Goal: Task Accomplishment & Management: Manage account settings

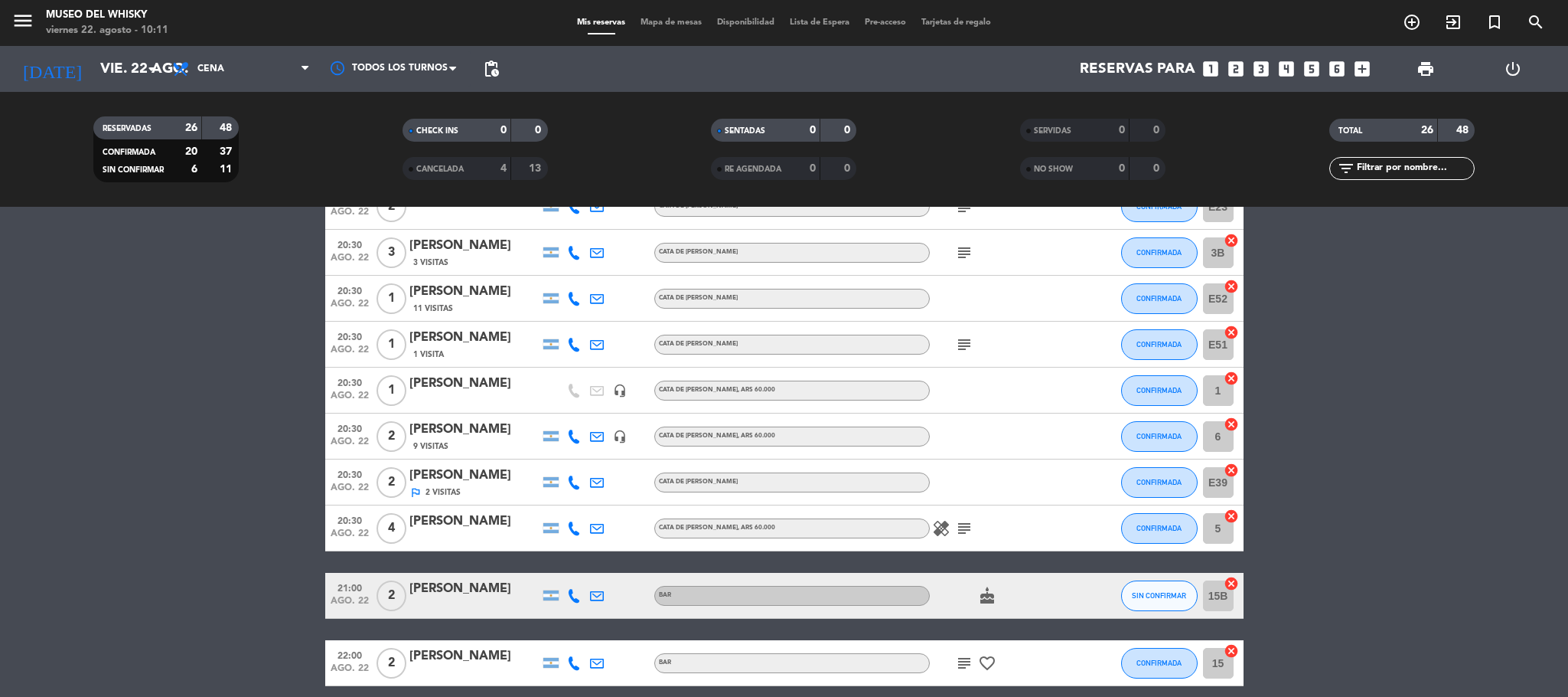
scroll to position [689, 0]
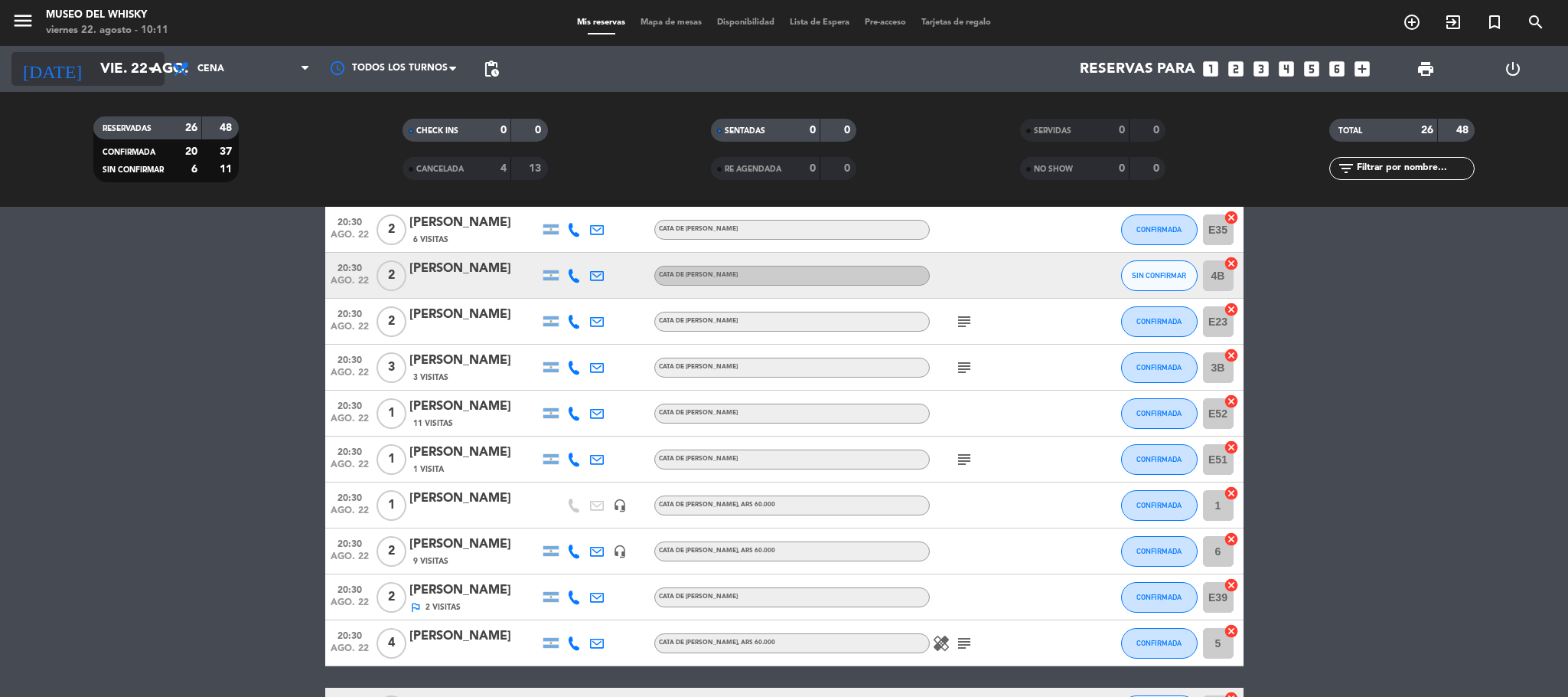
click at [115, 60] on input "vie. 22 ago." at bounding box center [184, 69] width 184 height 33
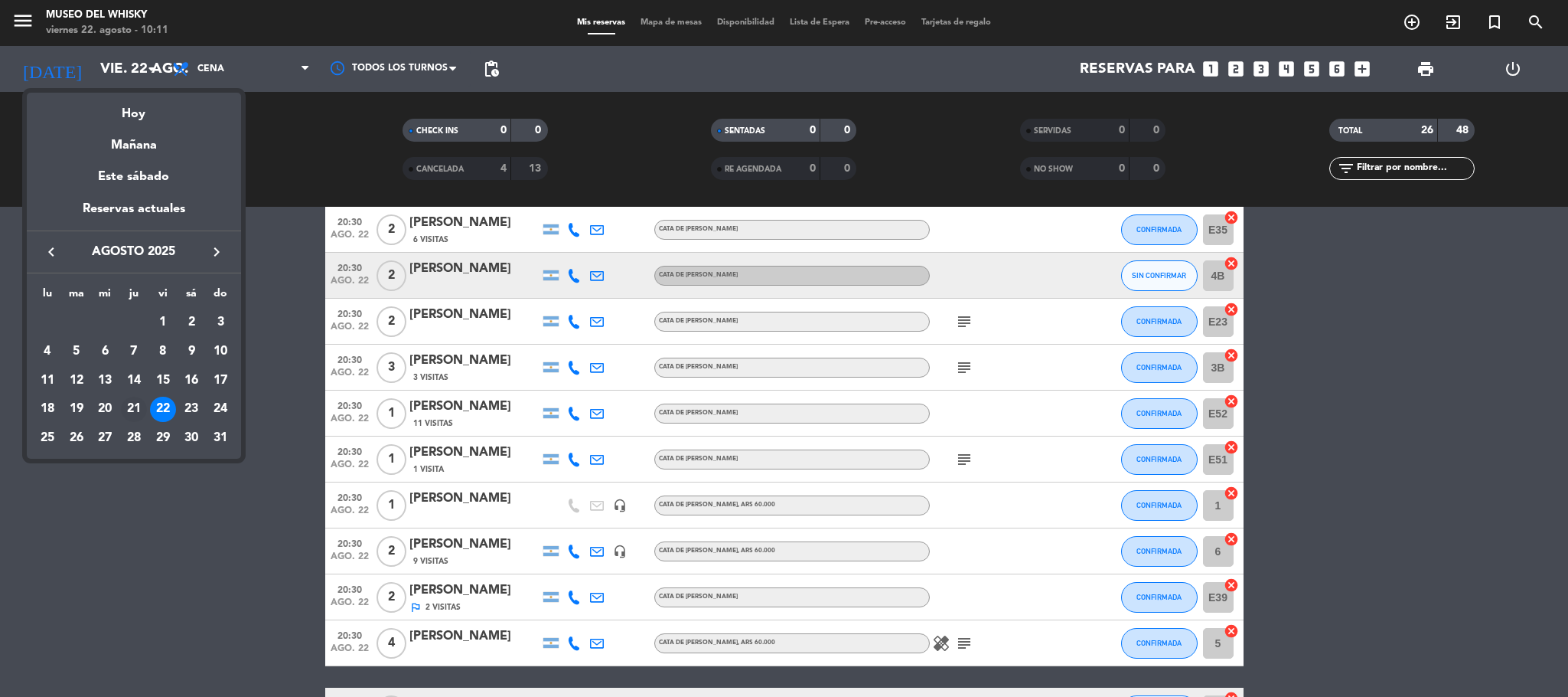
click at [130, 397] on div "21" at bounding box center [134, 410] width 26 height 26
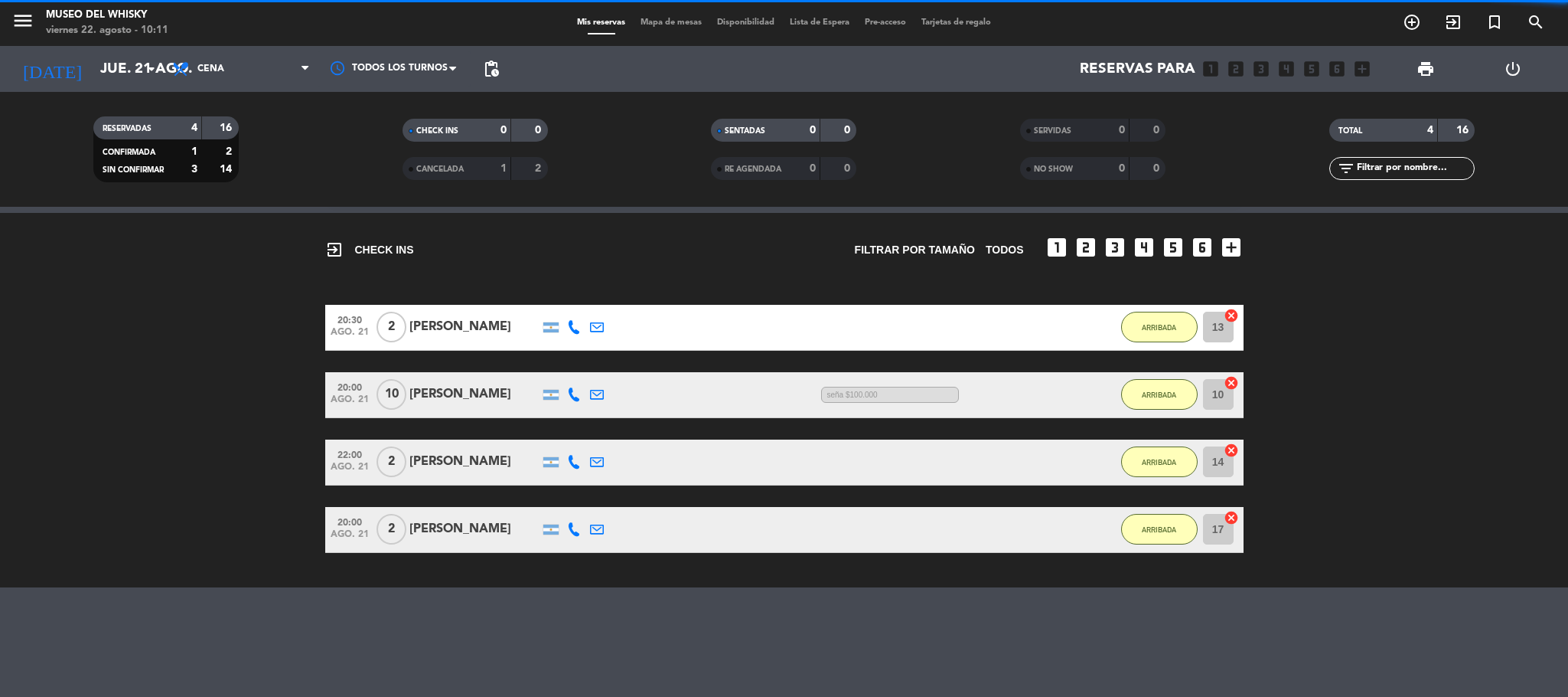
scroll to position [44, 0]
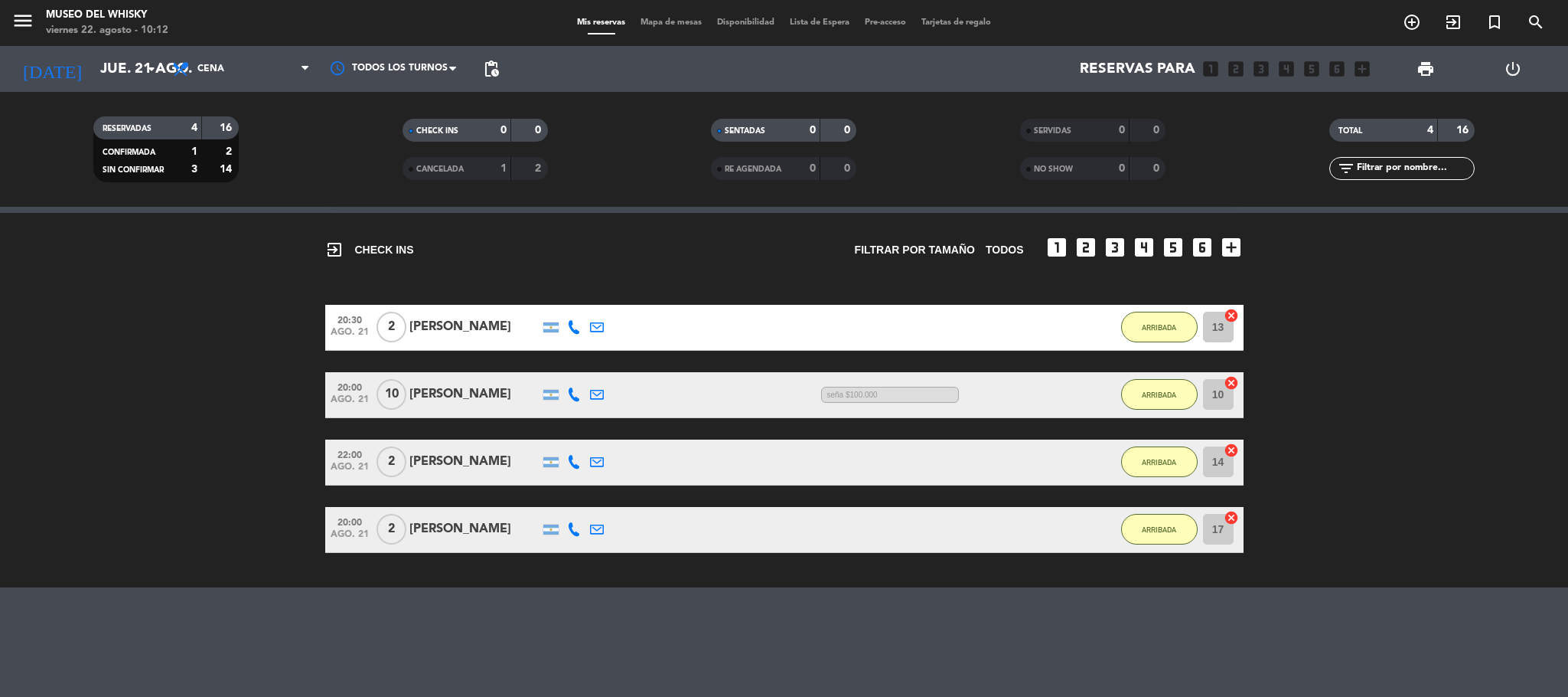
click at [83, 49] on div "[DATE] [DATE] arrow_drop_down" at bounding box center [88, 68] width 153 height 46
click at [92, 78] on input "jue. 21 ago." at bounding box center [184, 69] width 184 height 33
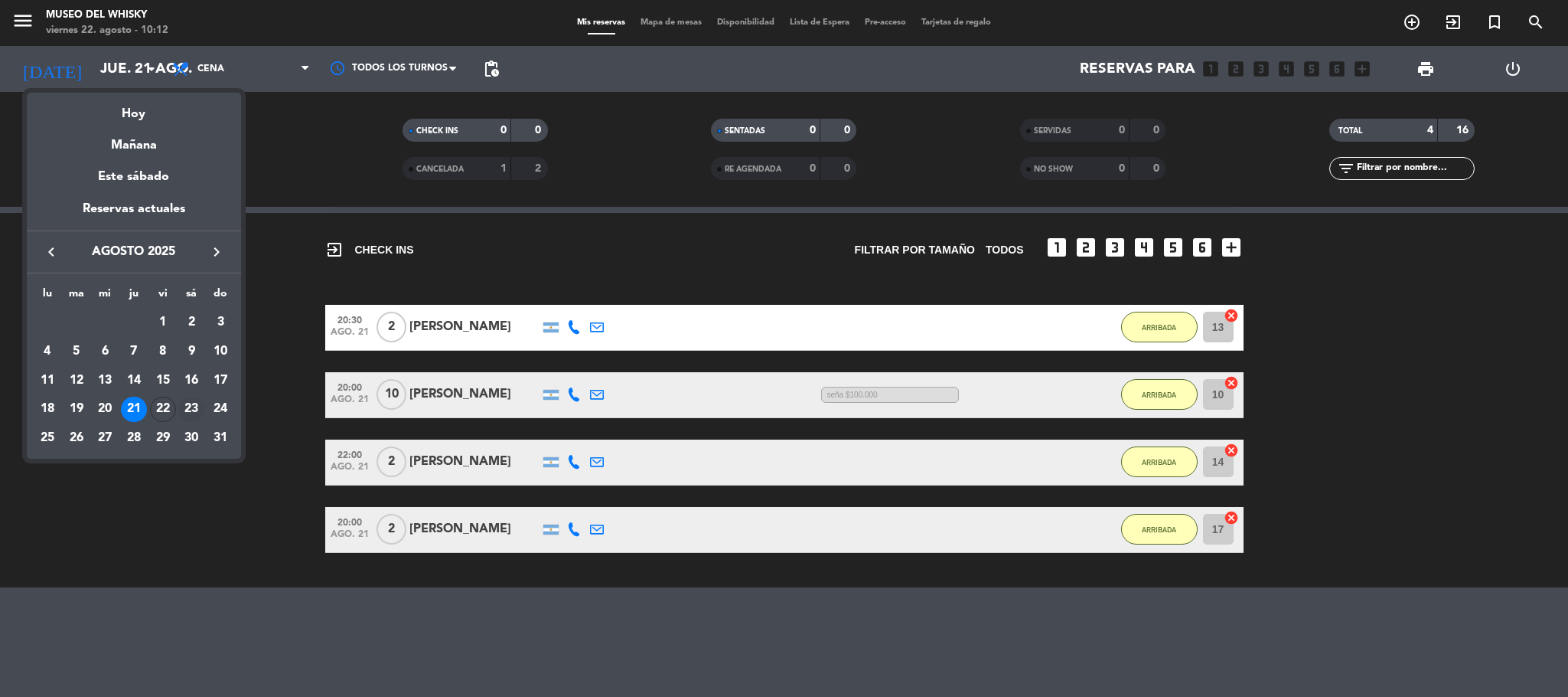
click at [186, 407] on div "23" at bounding box center [191, 410] width 26 height 26
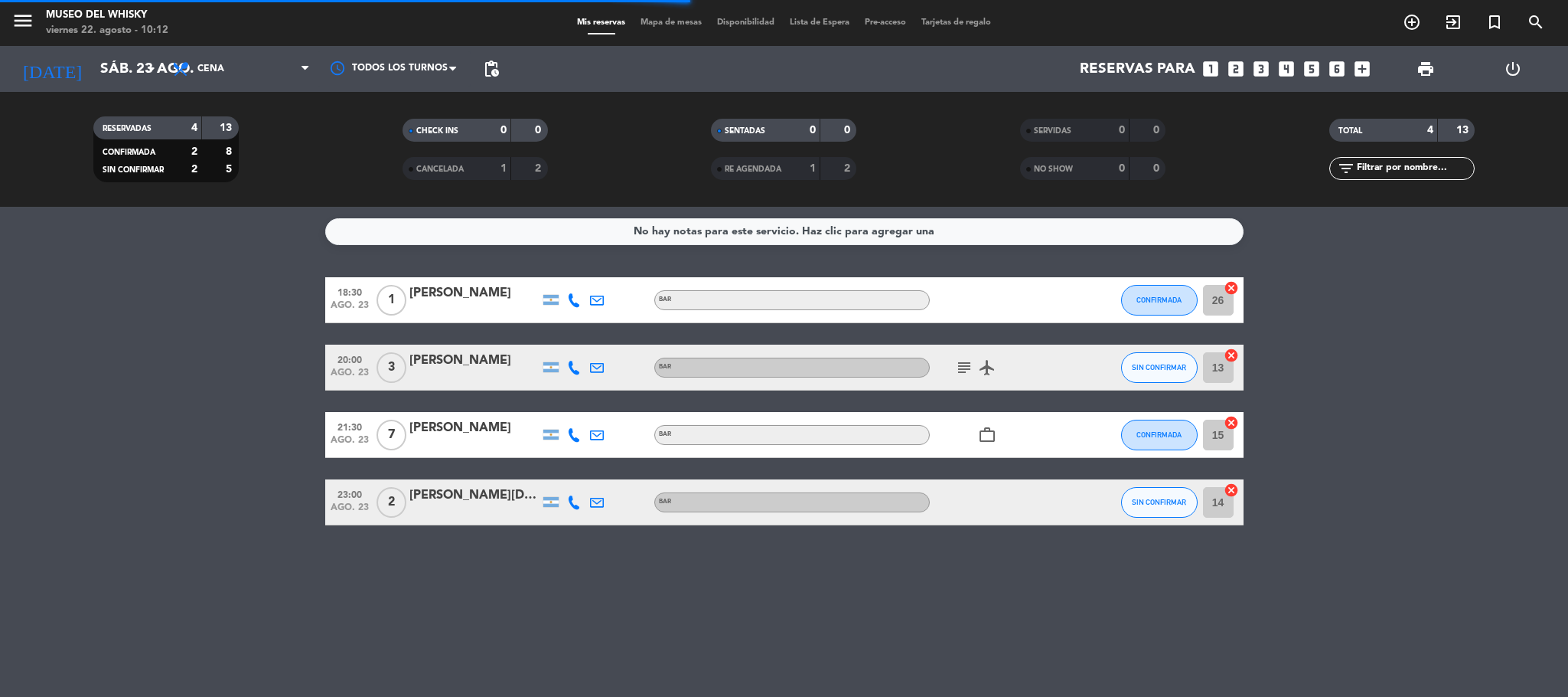
scroll to position [0, 0]
click at [467, 439] on div at bounding box center [475, 444] width 130 height 12
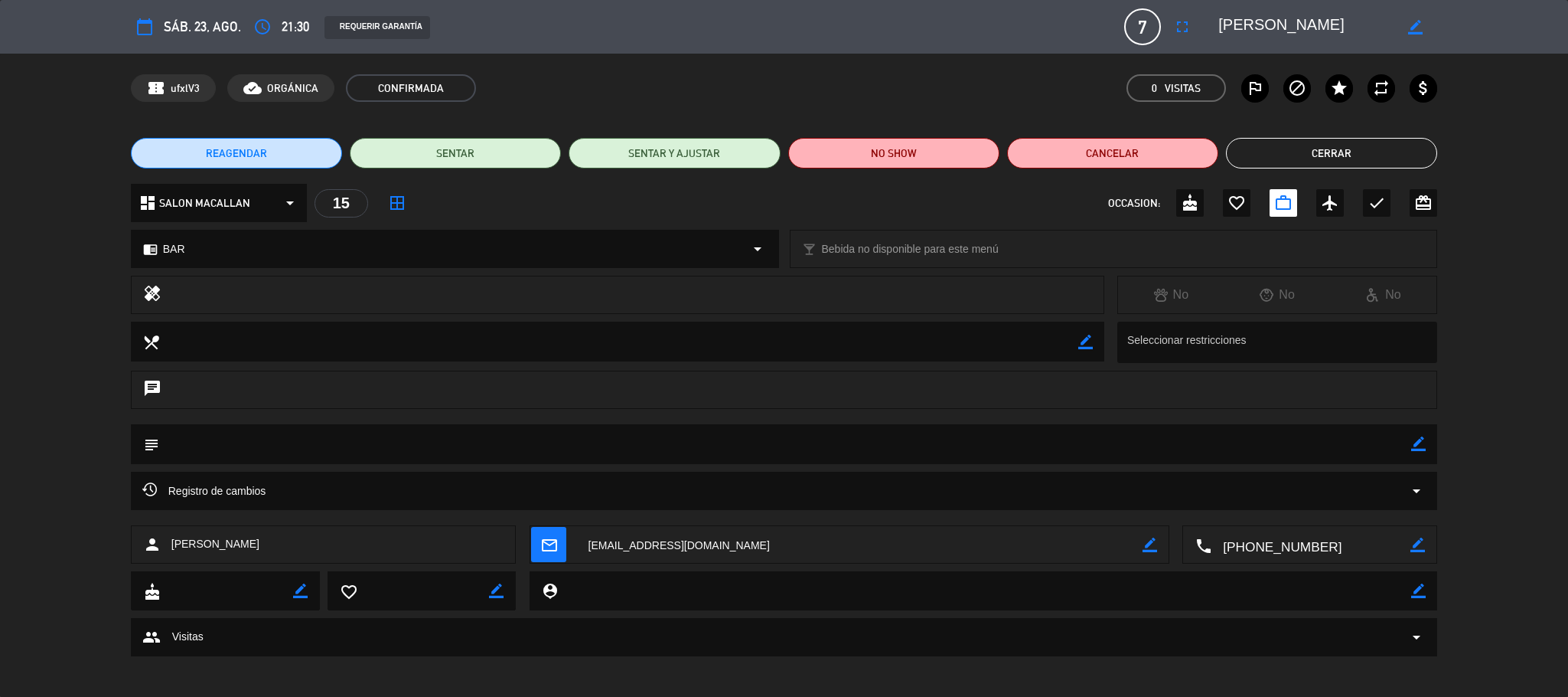
click at [1257, 539] on textarea at bounding box center [1312, 544] width 199 height 38
click at [1296, 512] on span "Click para copiar" at bounding box center [1290, 508] width 80 height 16
click at [191, 21] on span "sáb. 23, ago." at bounding box center [202, 26] width 77 height 21
click at [177, 30] on span "sáb. 23, ago." at bounding box center [202, 26] width 77 height 21
click at [1404, 159] on button "Cerrar" at bounding box center [1331, 153] width 211 height 31
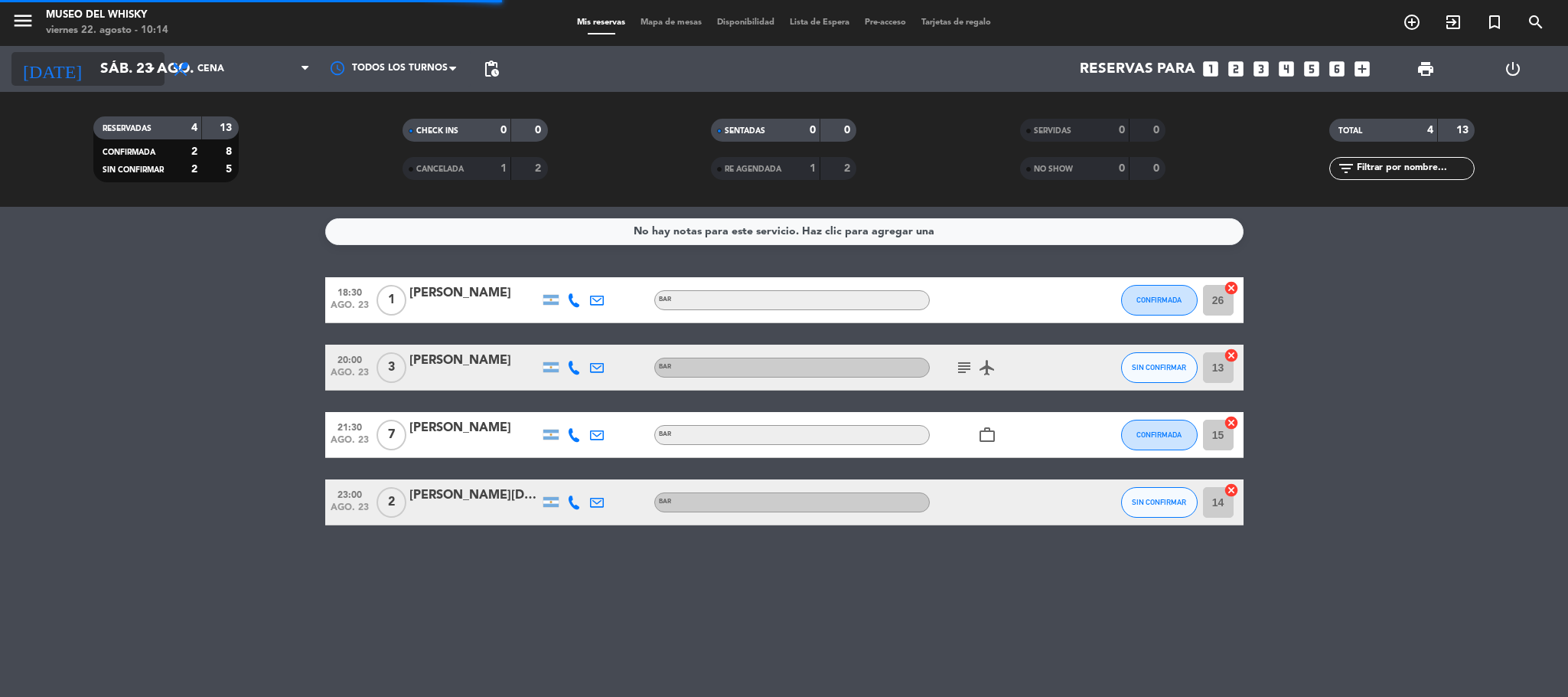
click at [92, 66] on input "sáb. 23 ago." at bounding box center [184, 69] width 184 height 33
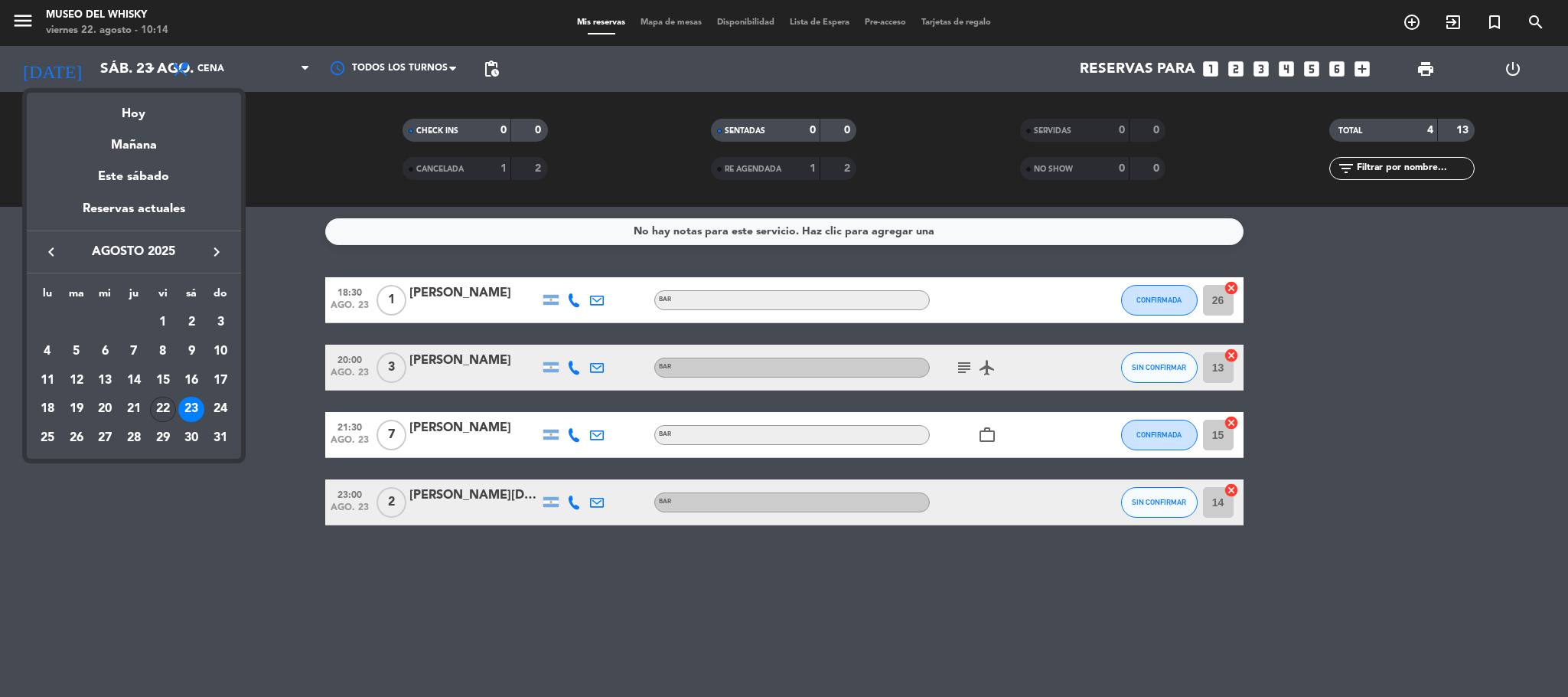
click at [165, 409] on div "22" at bounding box center [163, 410] width 26 height 26
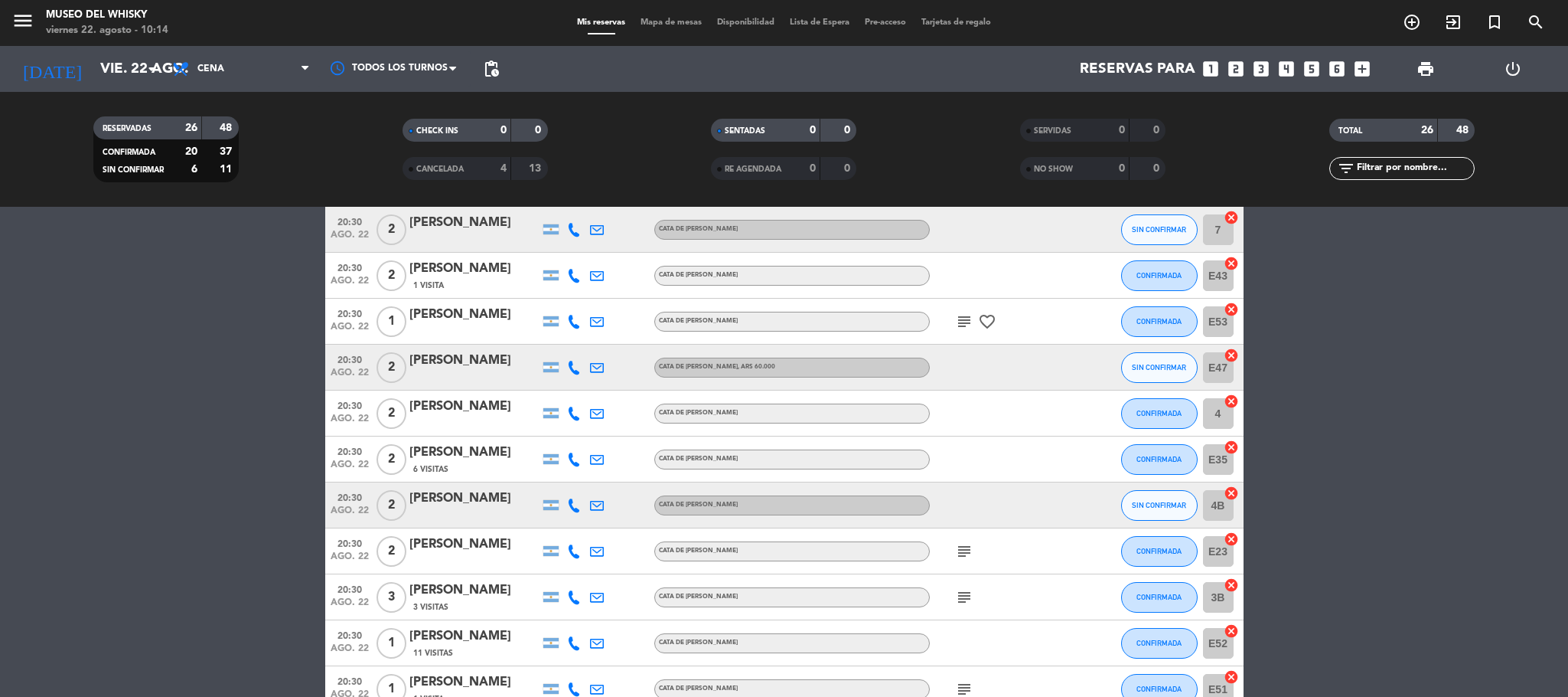
scroll to position [574, 0]
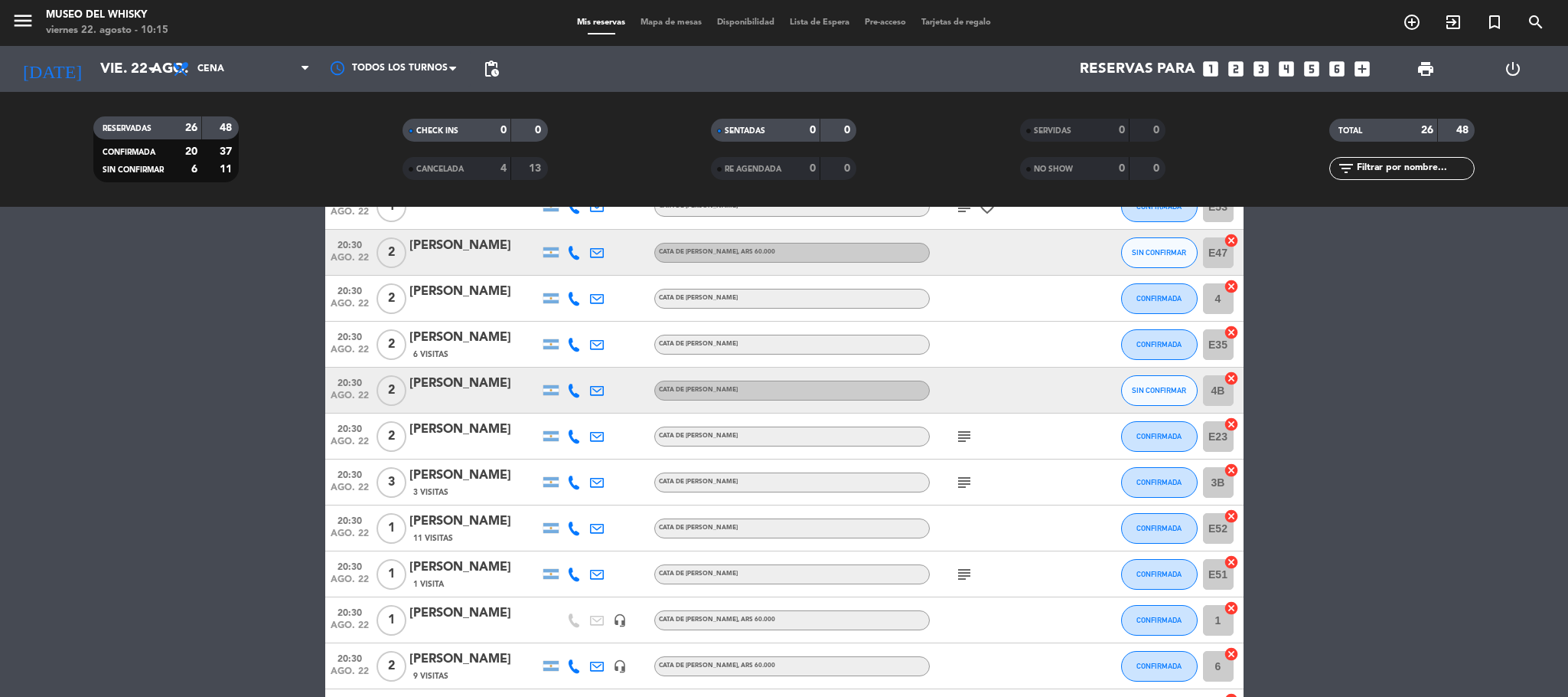
click at [965, 575] on icon "subject" at bounding box center [964, 574] width 19 height 19
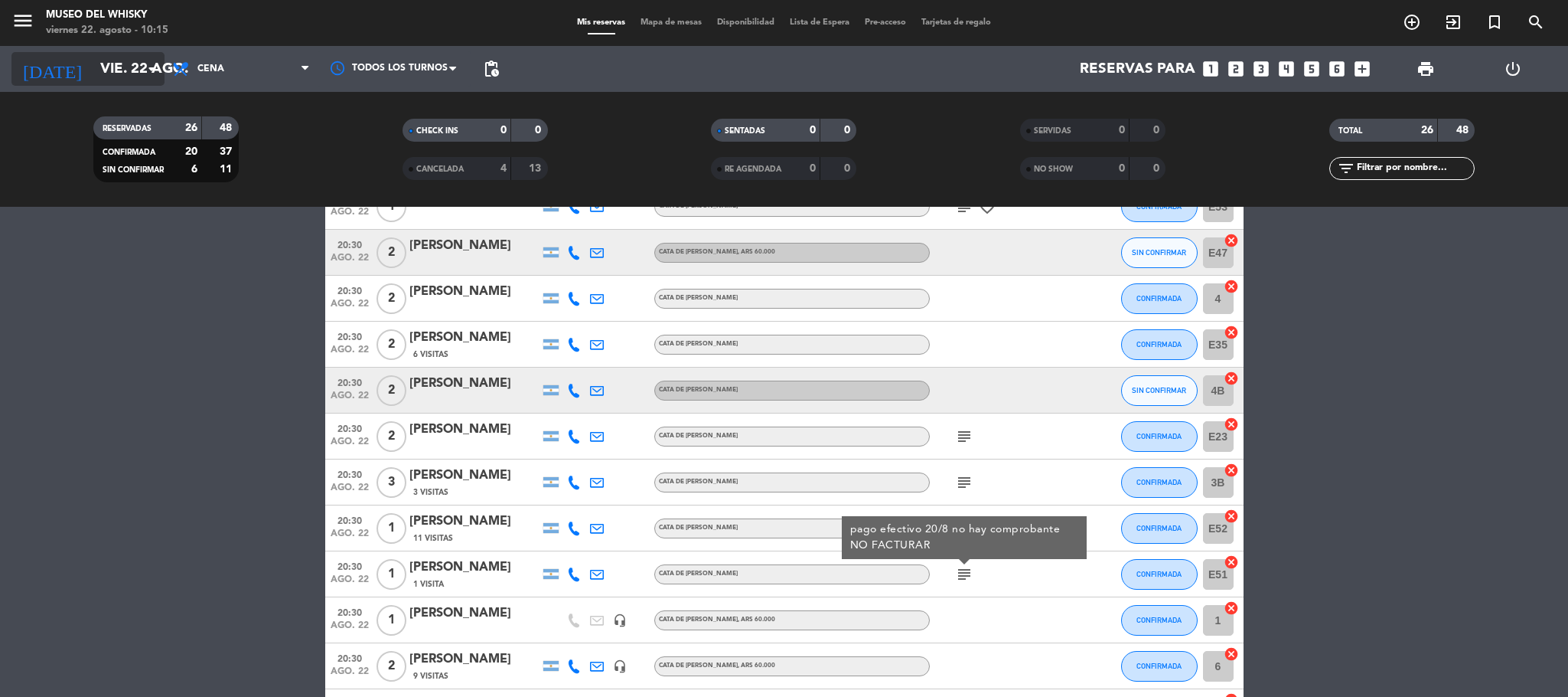
click at [92, 62] on input "vie. 22 ago." at bounding box center [184, 69] width 184 height 33
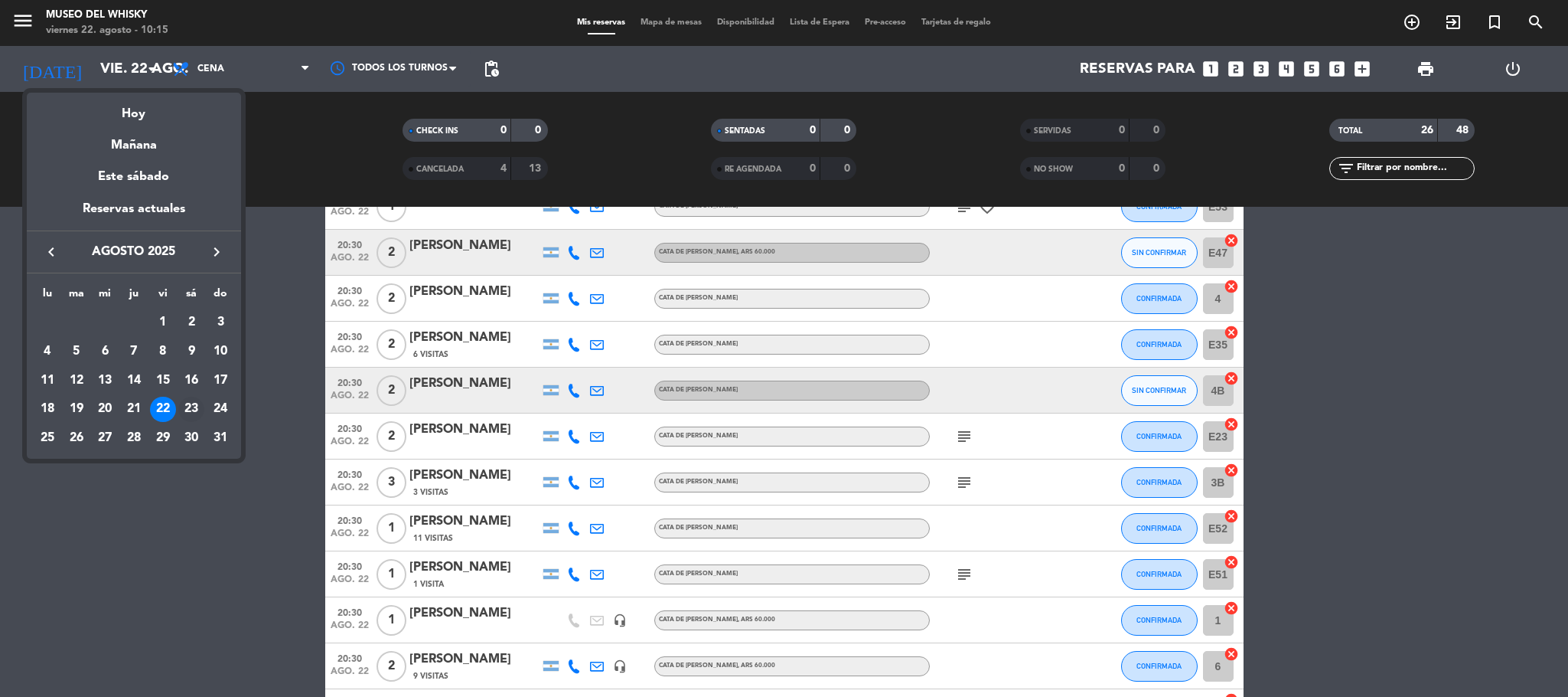
click at [184, 405] on div "23" at bounding box center [191, 410] width 26 height 26
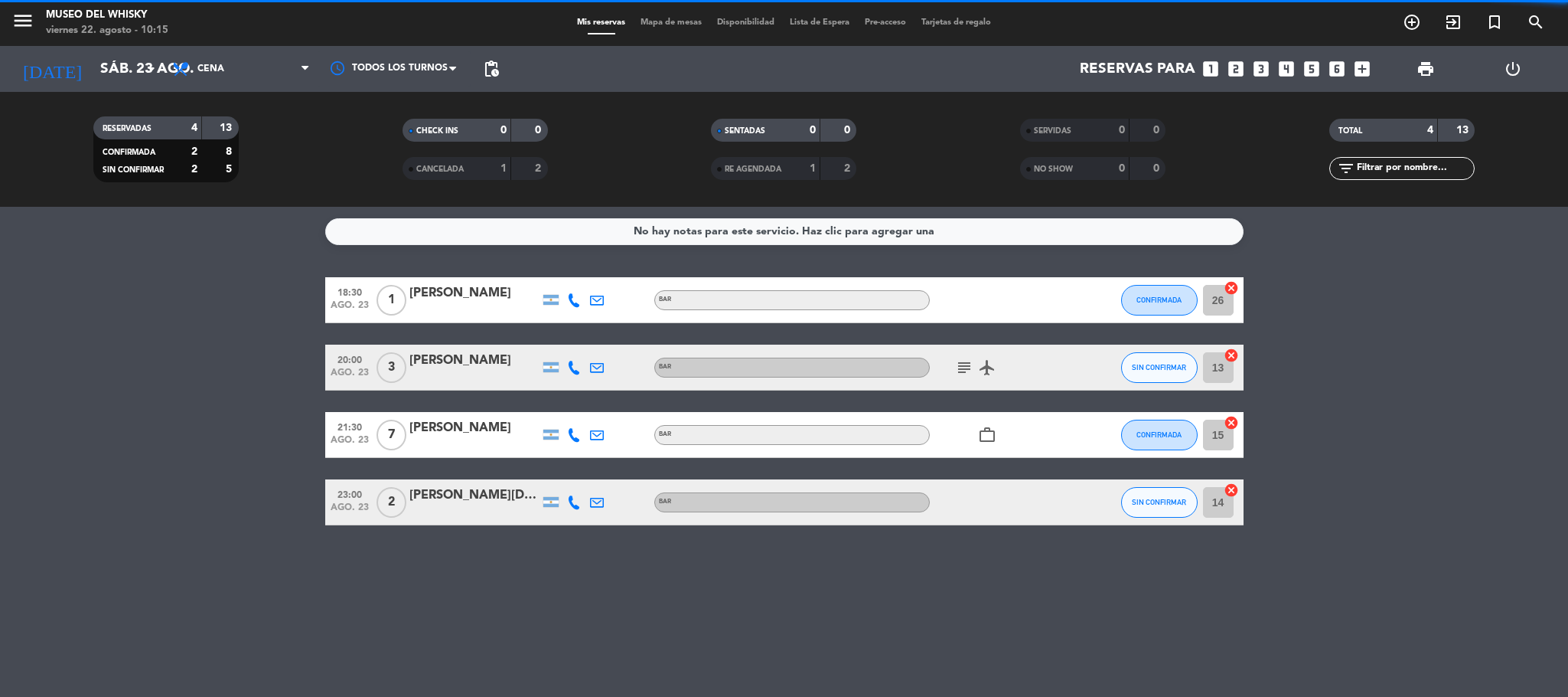
scroll to position [0, 0]
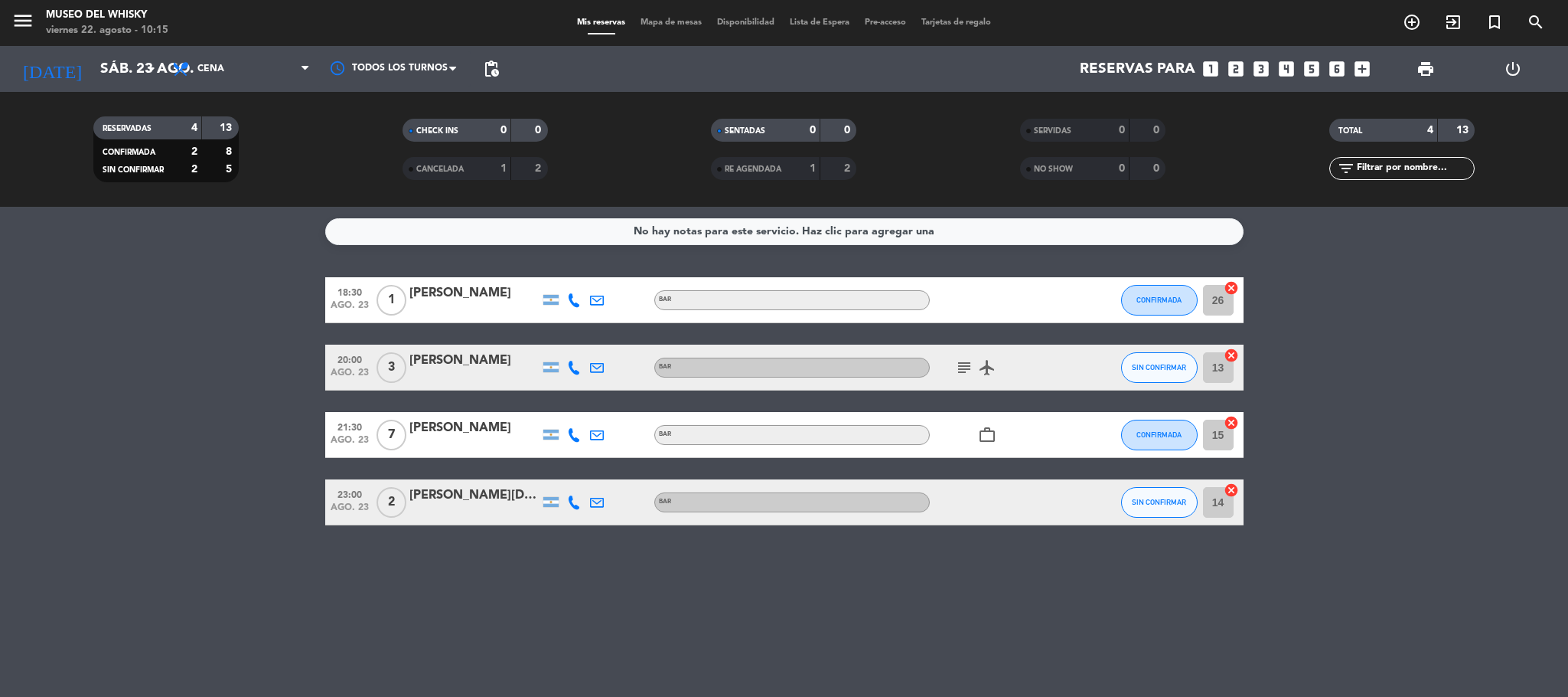
click at [958, 361] on icon "subject" at bounding box center [964, 368] width 19 height 19
click at [92, 78] on input "sáb. 23 ago." at bounding box center [184, 69] width 184 height 33
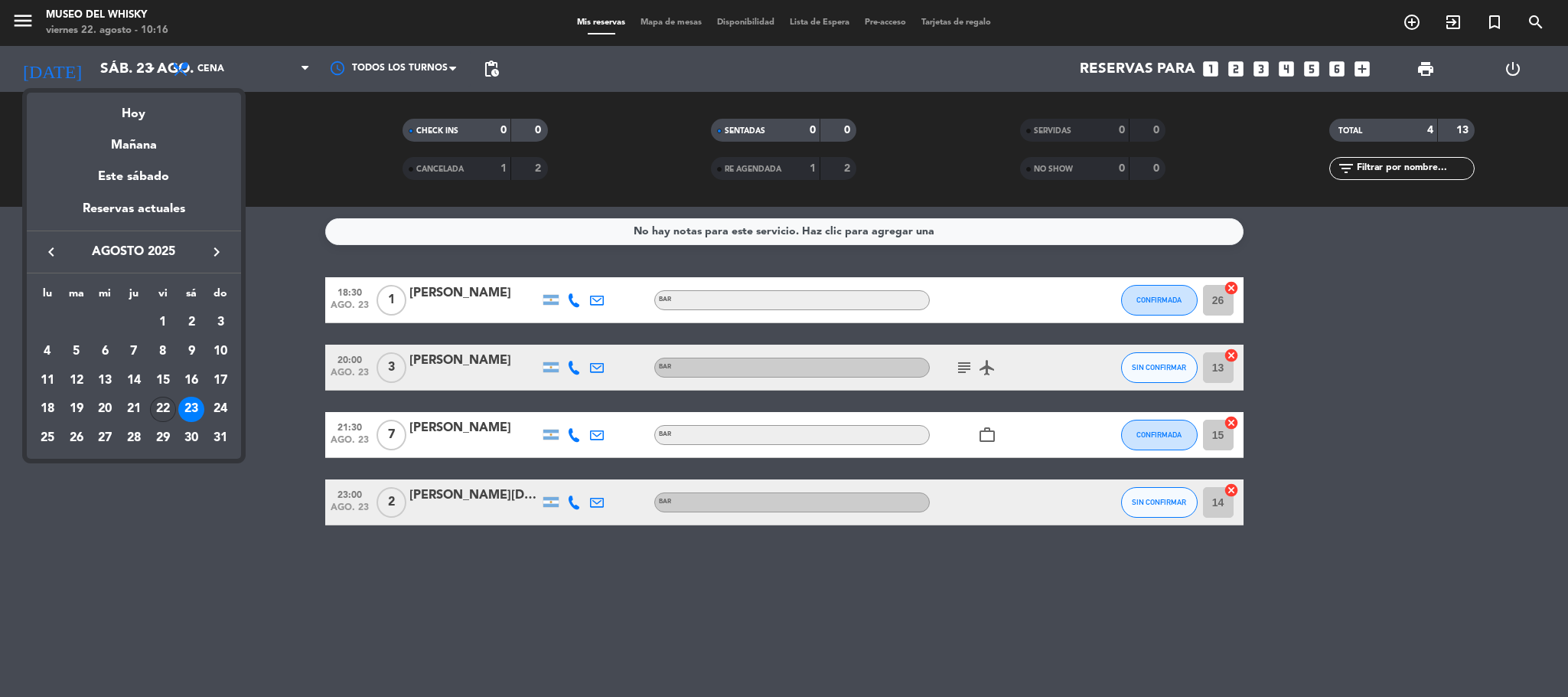
click at [161, 403] on div "22" at bounding box center [163, 410] width 26 height 26
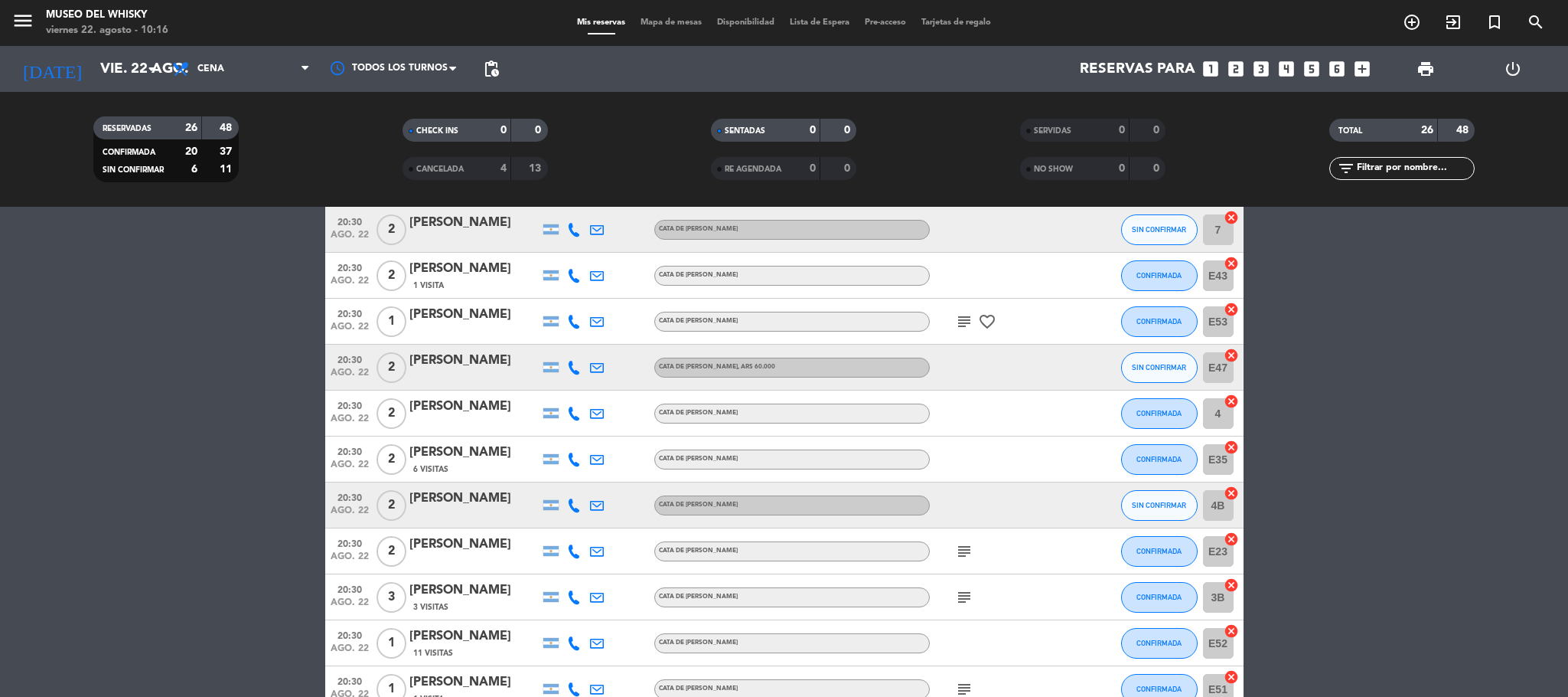
scroll to position [345, 0]
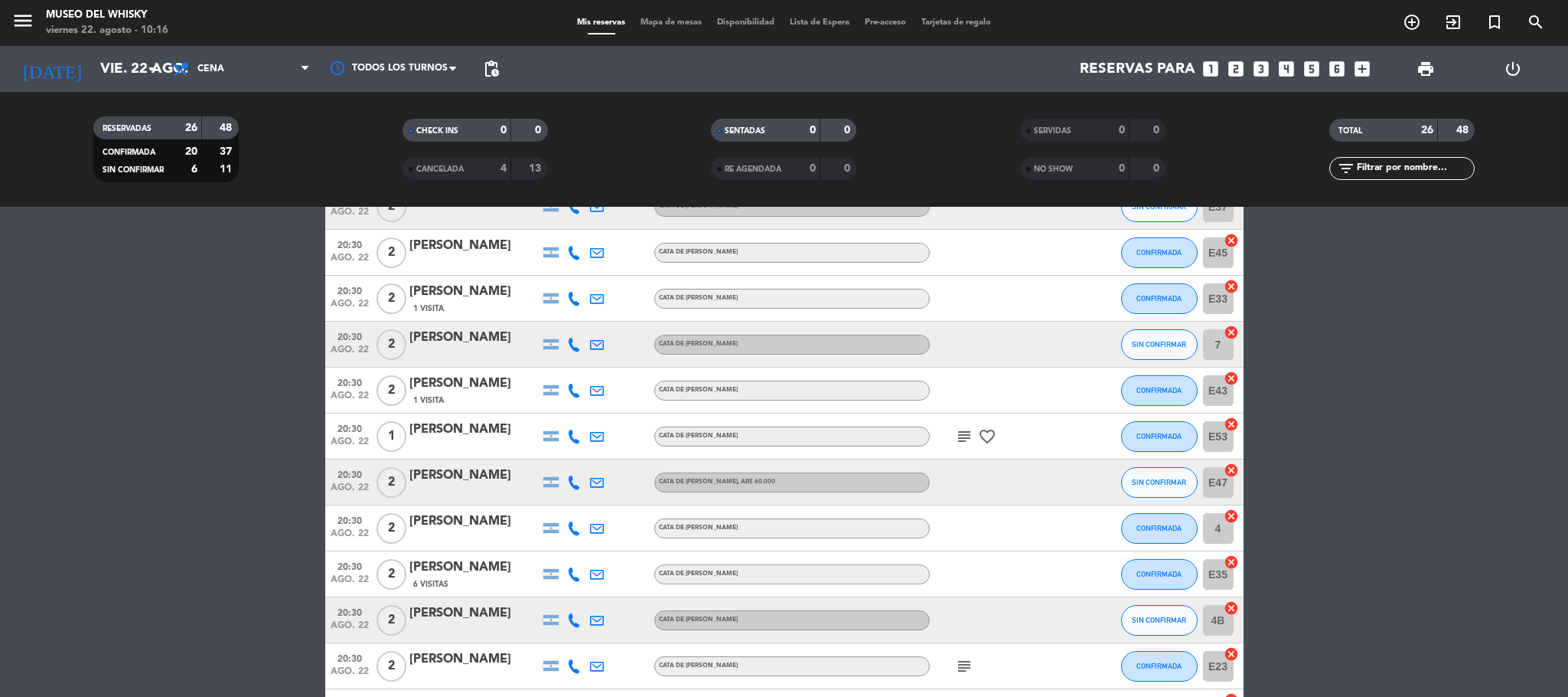
click at [460, 341] on div "[PERSON_NAME]" at bounding box center [475, 337] width 130 height 20
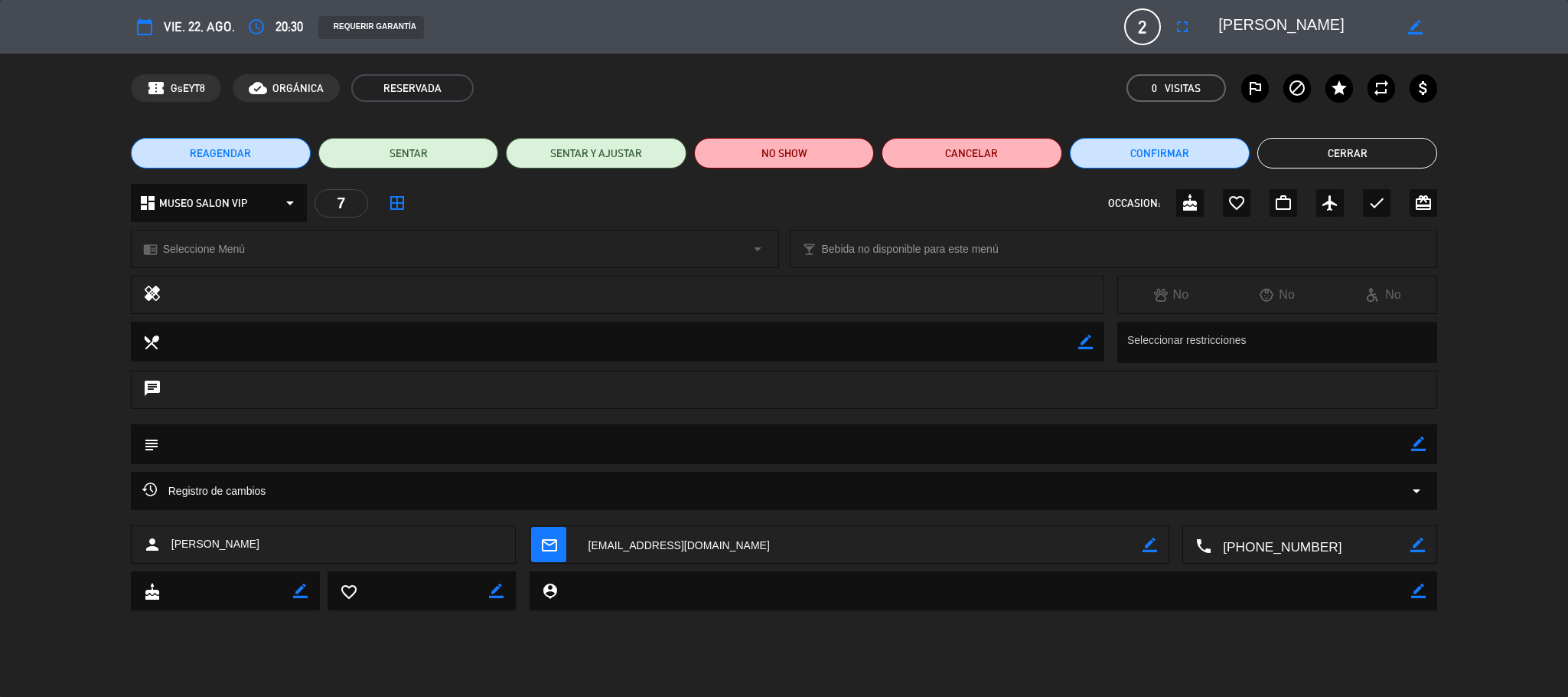
click at [648, 540] on textarea at bounding box center [860, 544] width 566 height 38
click at [1298, 536] on textarea at bounding box center [1312, 544] width 199 height 38
click at [1285, 497] on div "Click para copiar content_paste |" at bounding box center [1311, 508] width 136 height 27
click at [1279, 506] on span "Click para copiar" at bounding box center [1290, 508] width 80 height 16
click at [1339, 158] on button "Cerrar" at bounding box center [1347, 153] width 180 height 31
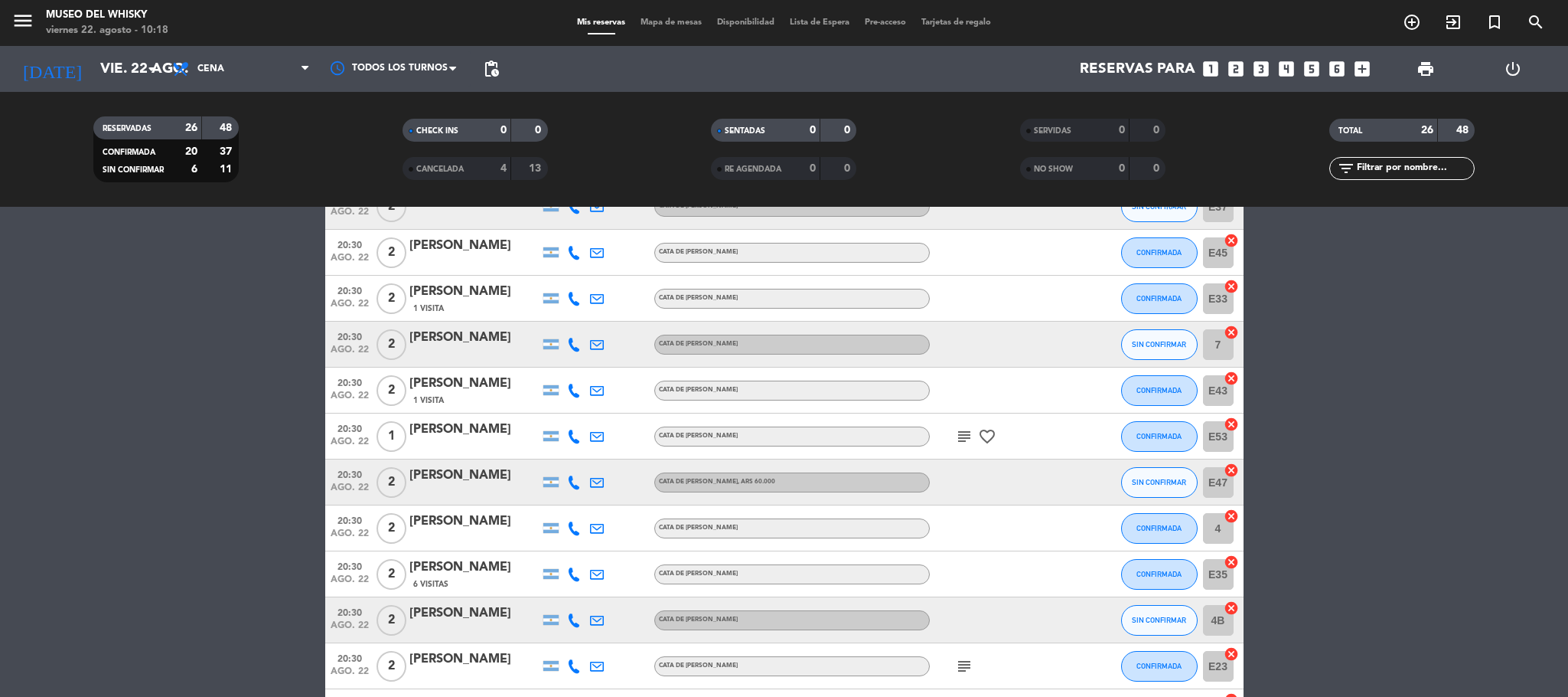
click at [97, 410] on bookings-row "20:00 [DATE] 2 [PERSON_NAME] BAR subject card_giftcard CONFIRMADA 14 cancel 20:…" at bounding box center [784, 573] width 1568 height 1280
click at [478, 467] on div "[PERSON_NAME]" at bounding box center [475, 475] width 130 height 20
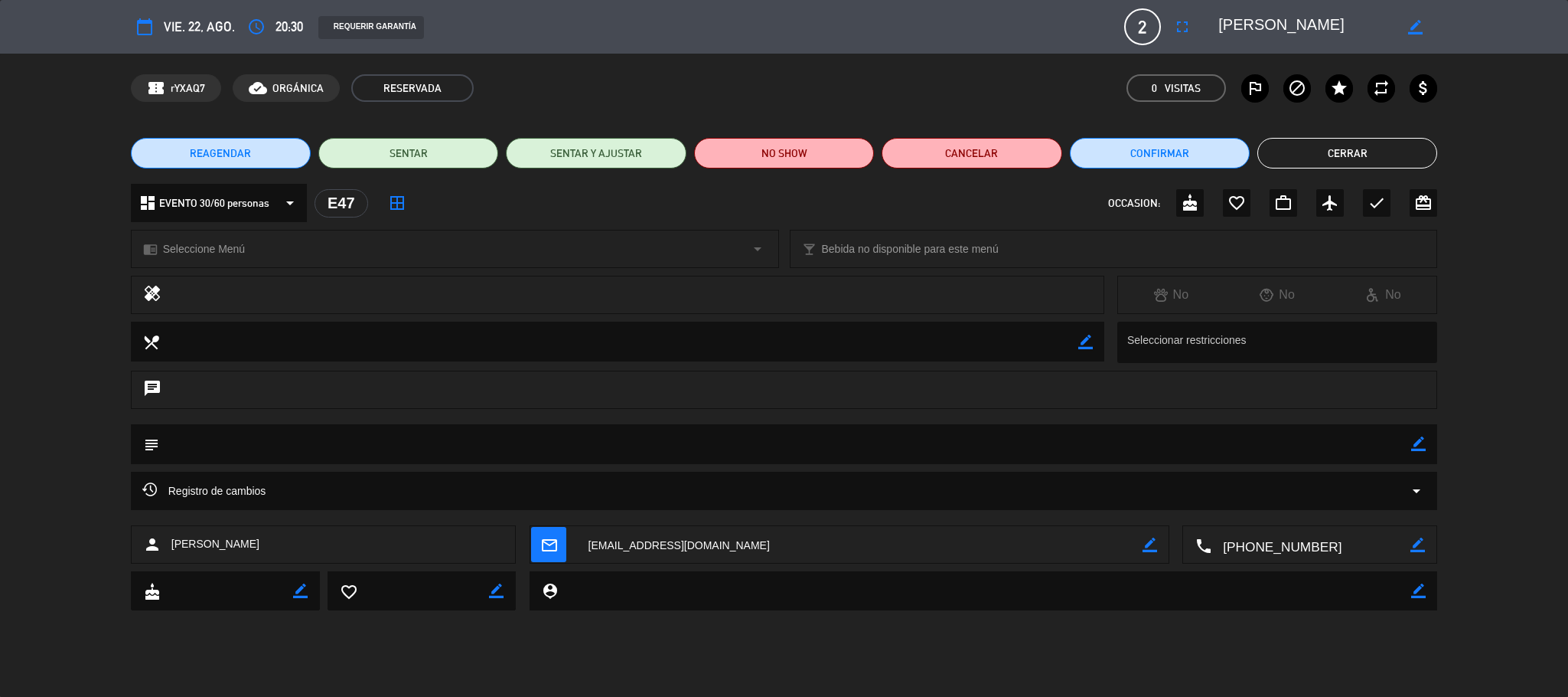
click at [1277, 534] on textarea at bounding box center [1312, 544] width 199 height 38
click at [1296, 503] on span "Click para copiar" at bounding box center [1290, 508] width 80 height 16
click at [1355, 152] on button "Cerrar" at bounding box center [1347, 153] width 180 height 31
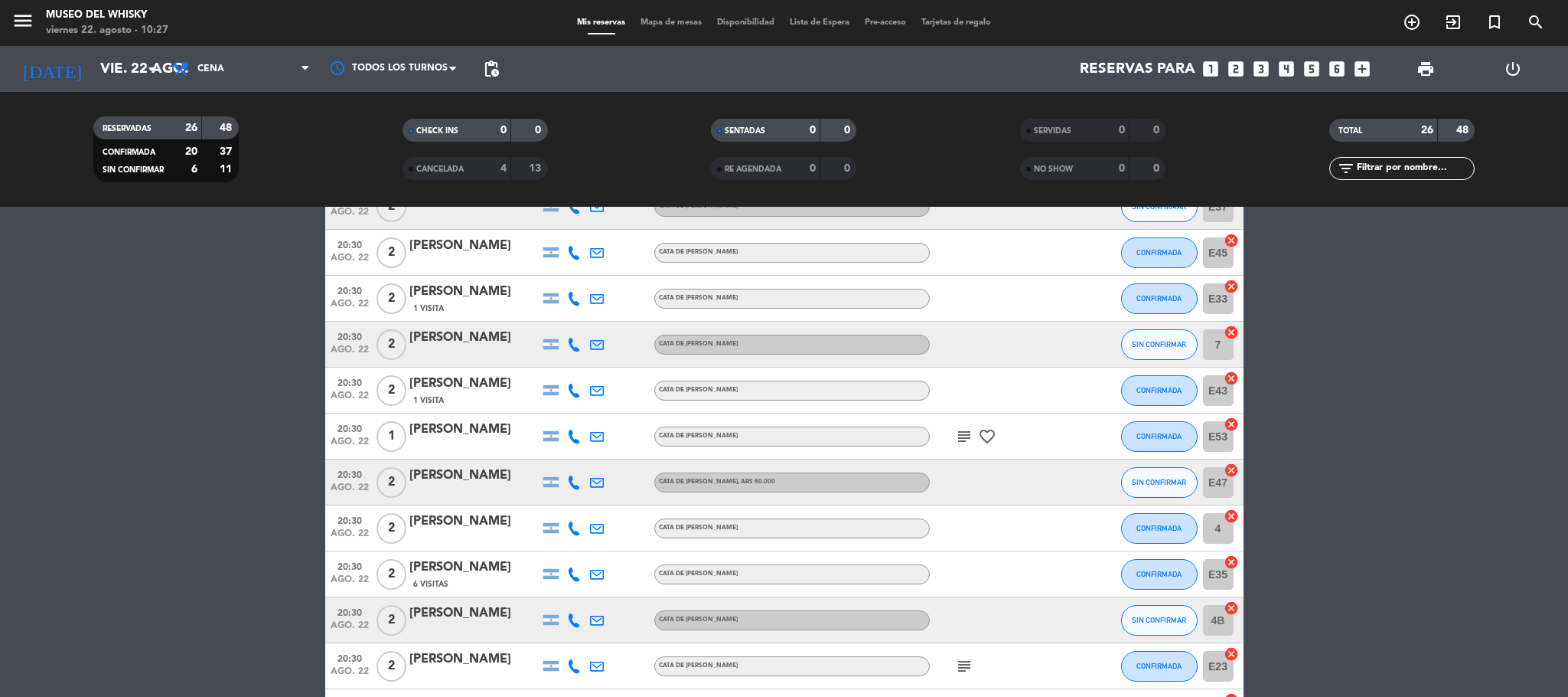
click at [485, 333] on div "[PERSON_NAME]" at bounding box center [475, 337] width 130 height 20
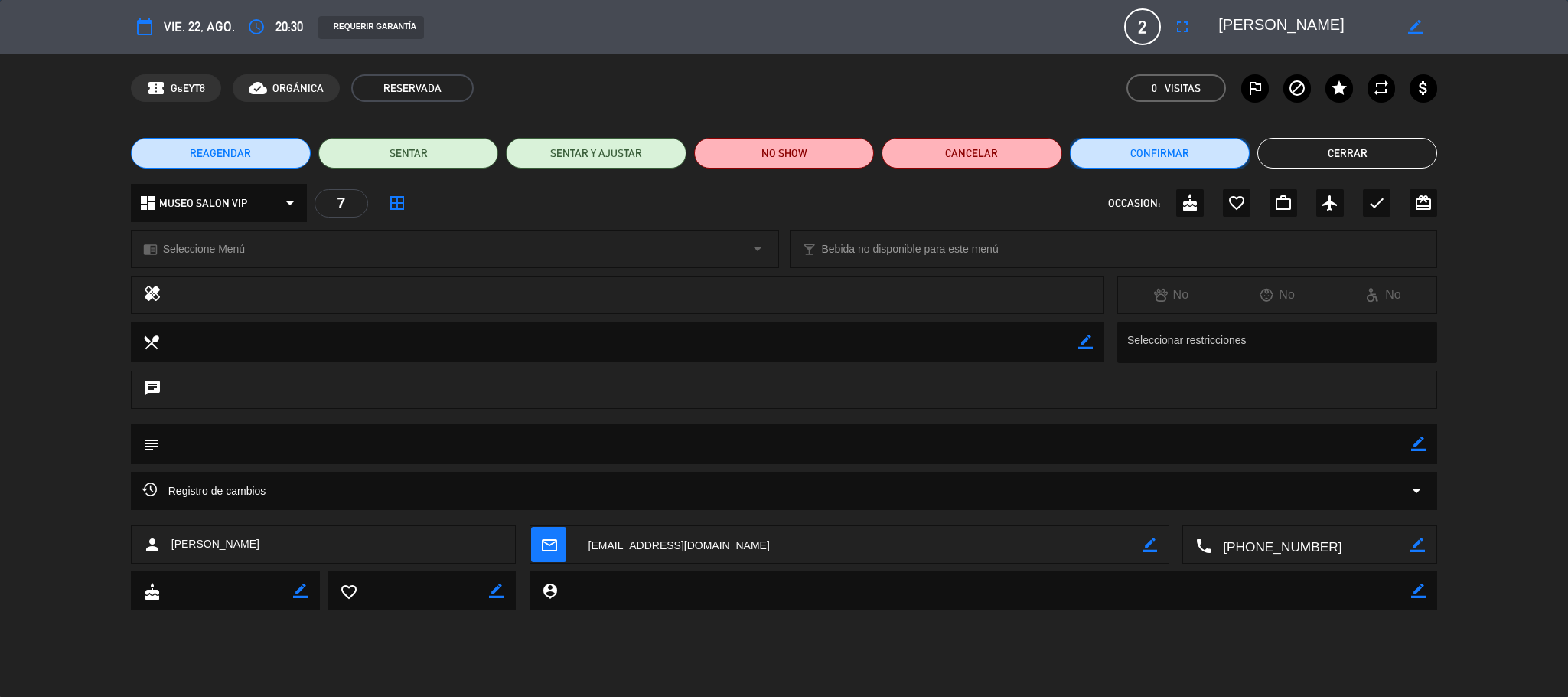
click at [1180, 165] on button "Confirmar" at bounding box center [1160, 153] width 180 height 31
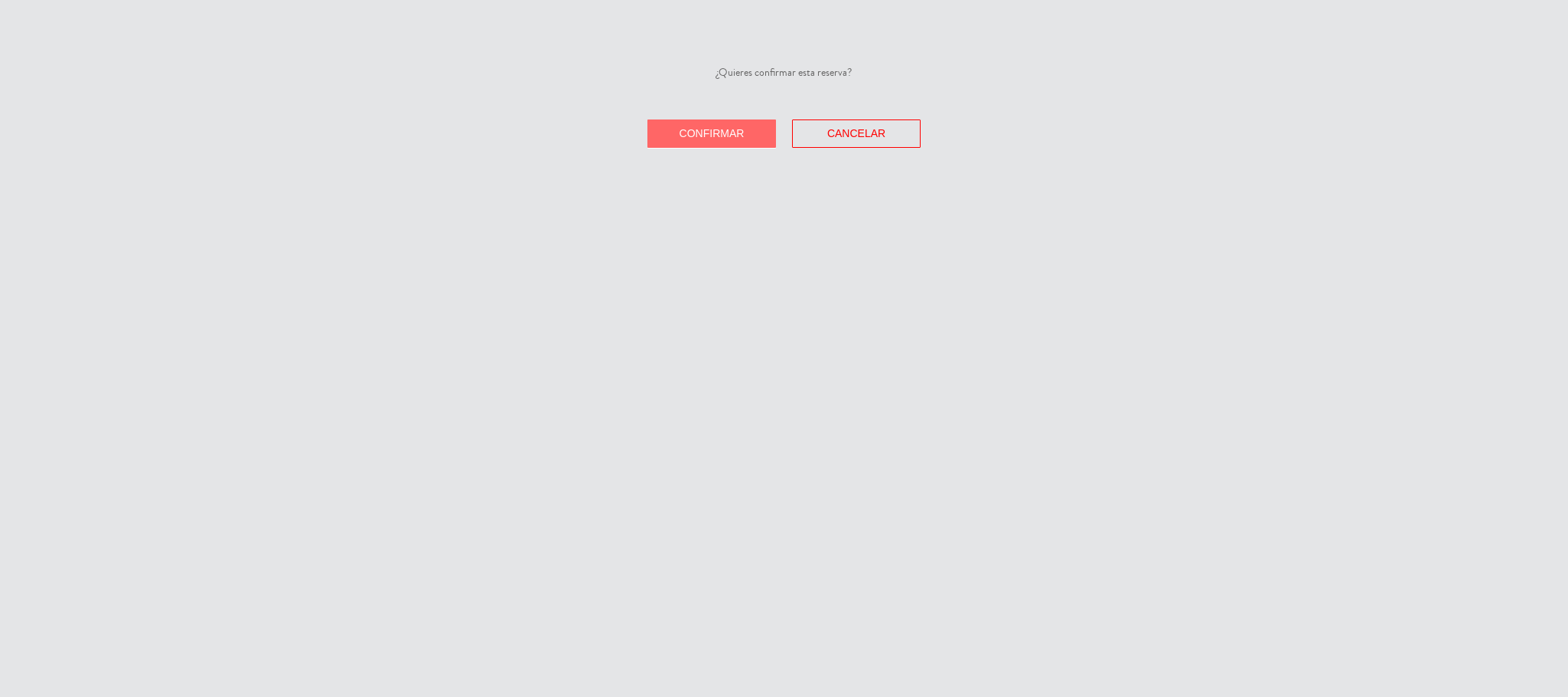
click at [710, 134] on span "Confirmar" at bounding box center [713, 132] width 65 height 12
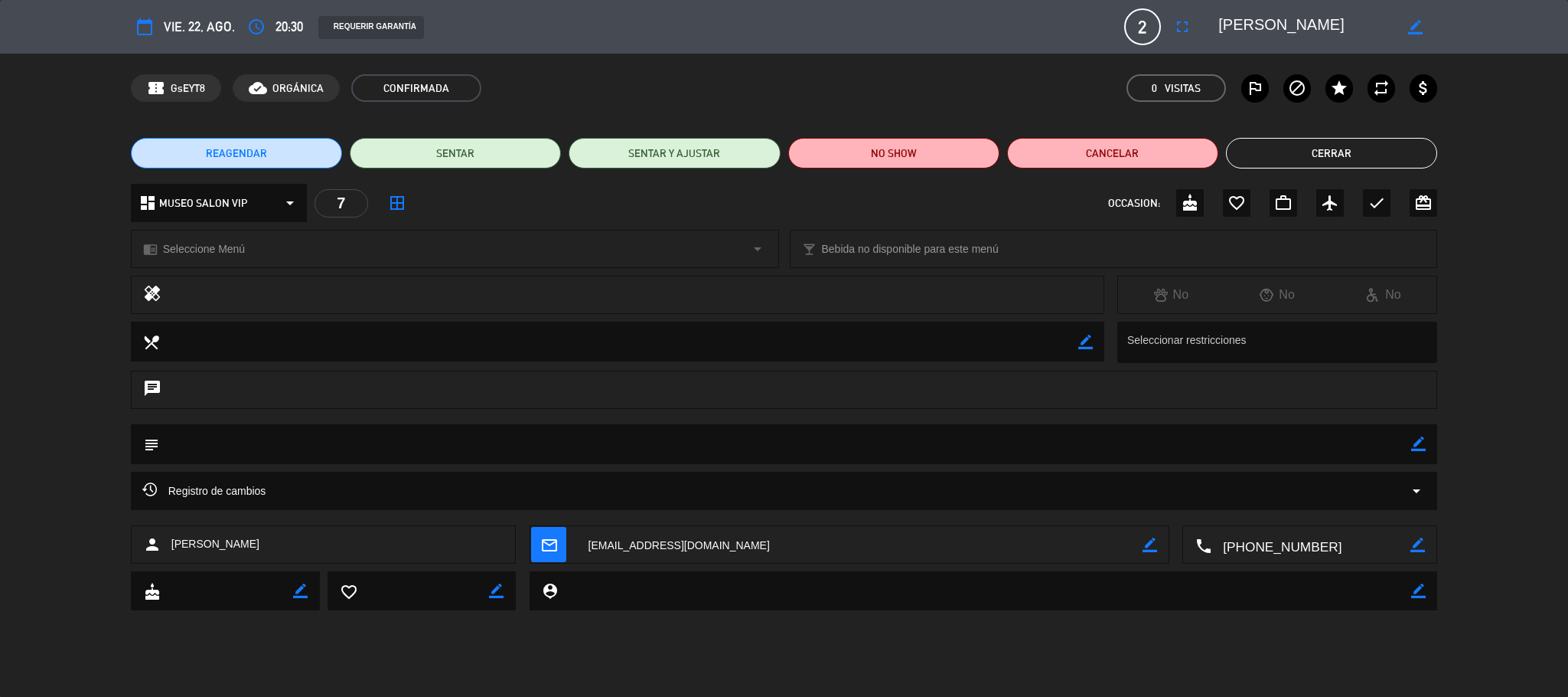
click at [1354, 147] on button "Cerrar" at bounding box center [1331, 153] width 211 height 31
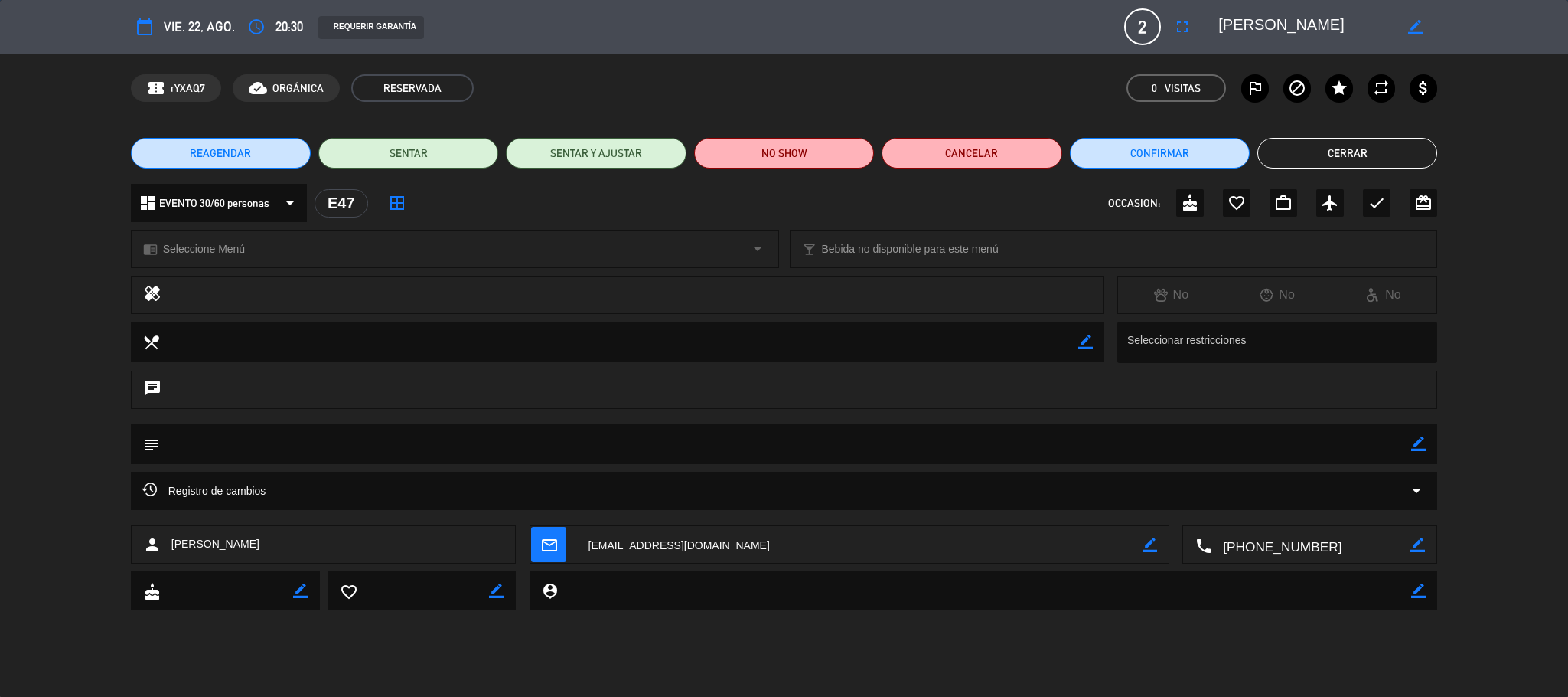
click at [1273, 554] on textarea at bounding box center [1312, 544] width 199 height 38
click at [1288, 501] on span "Click para copiar" at bounding box center [1290, 508] width 80 height 16
click at [1367, 147] on button "Cerrar" at bounding box center [1347, 153] width 180 height 31
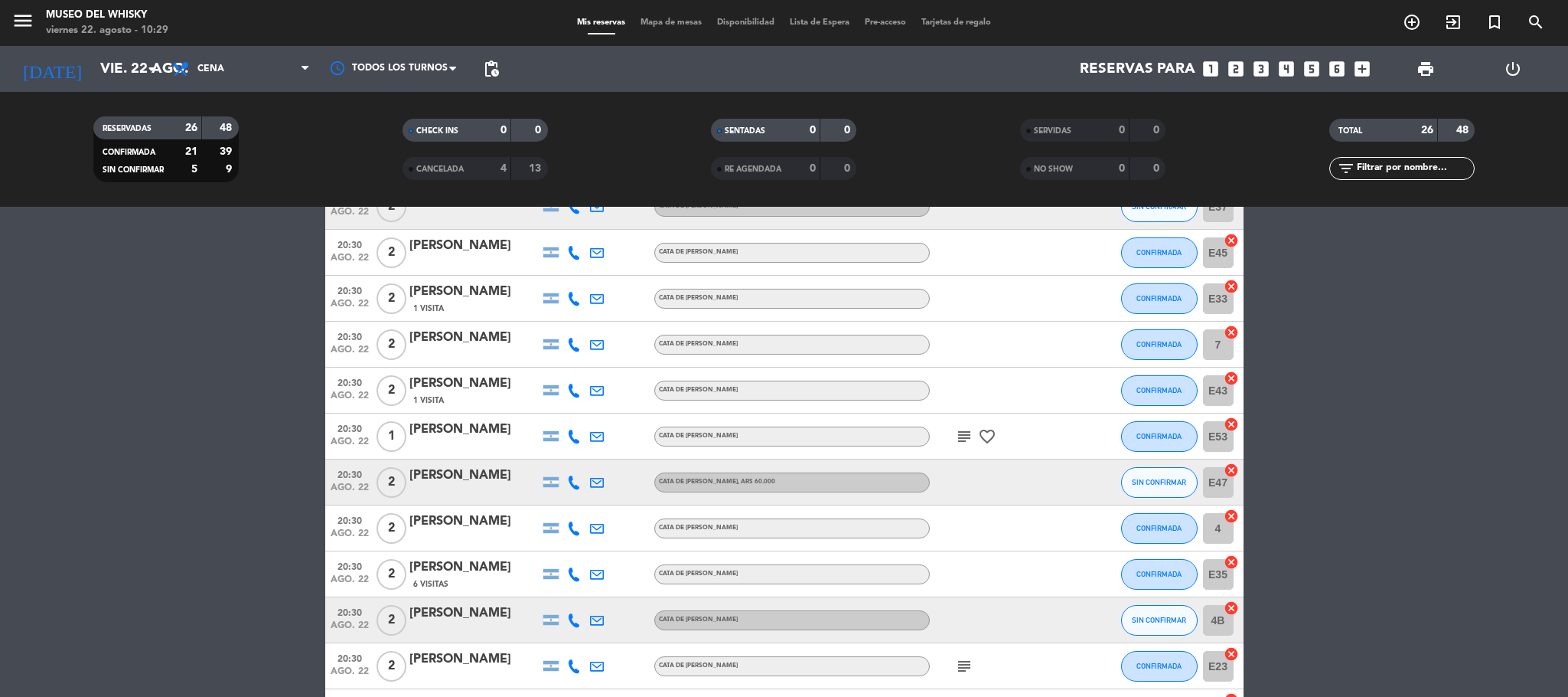
click at [519, 476] on div "[PERSON_NAME]" at bounding box center [475, 475] width 130 height 20
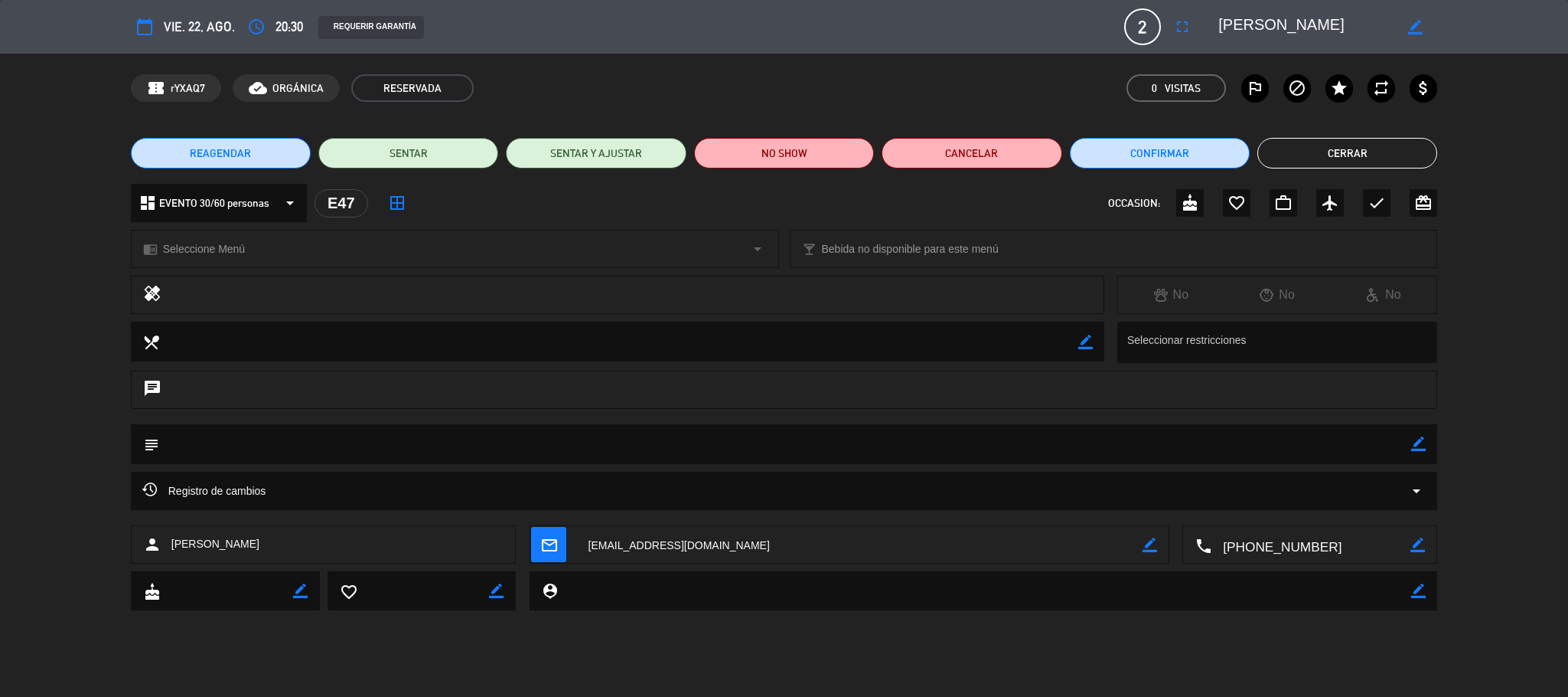
click at [655, 547] on textarea at bounding box center [860, 544] width 566 height 38
click at [1328, 133] on div "REAGENDAR SENTAR SENTAR Y AJUSTAR NO SHOW Cancelar Confirmar Cerrar" at bounding box center [784, 153] width 1568 height 62
click at [1353, 147] on button "Cerrar" at bounding box center [1347, 153] width 180 height 31
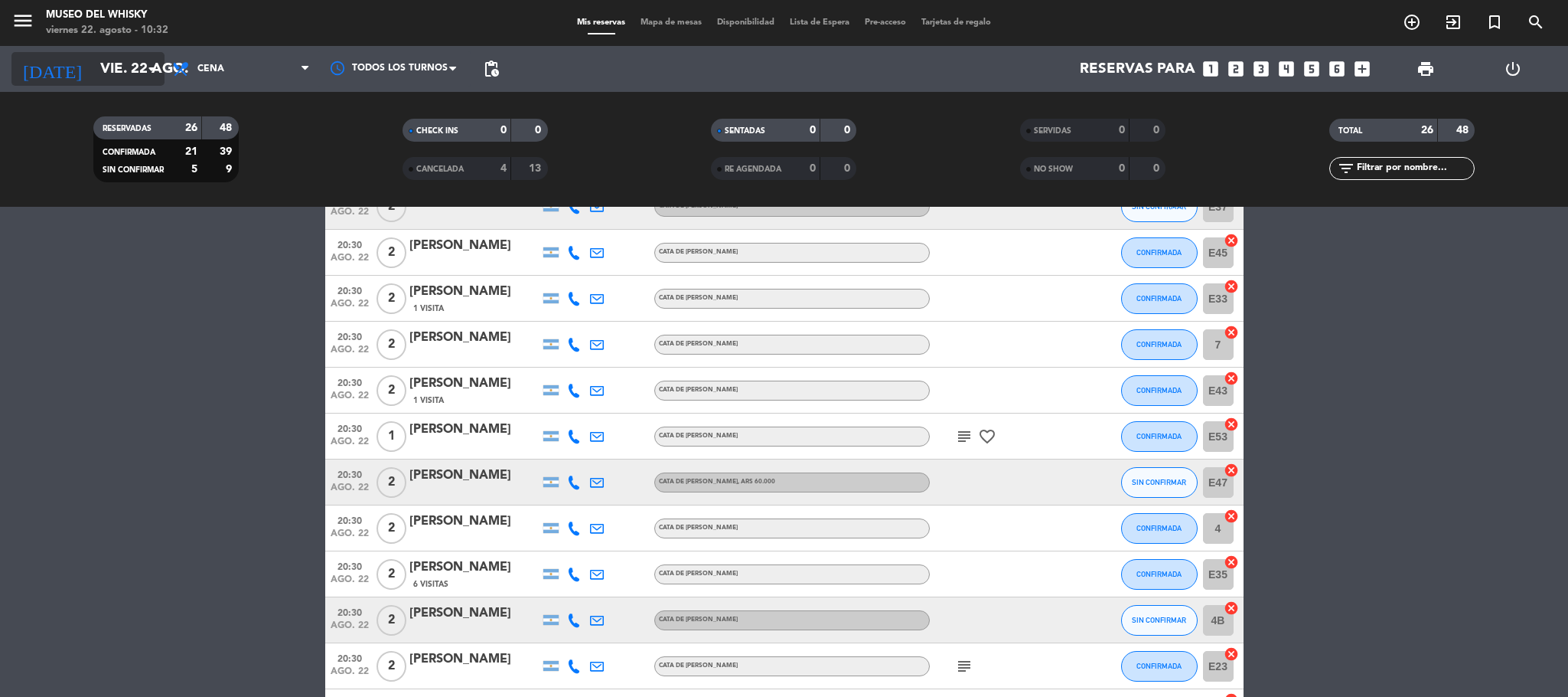
click at [118, 79] on input "vie. 22 ago." at bounding box center [184, 69] width 184 height 33
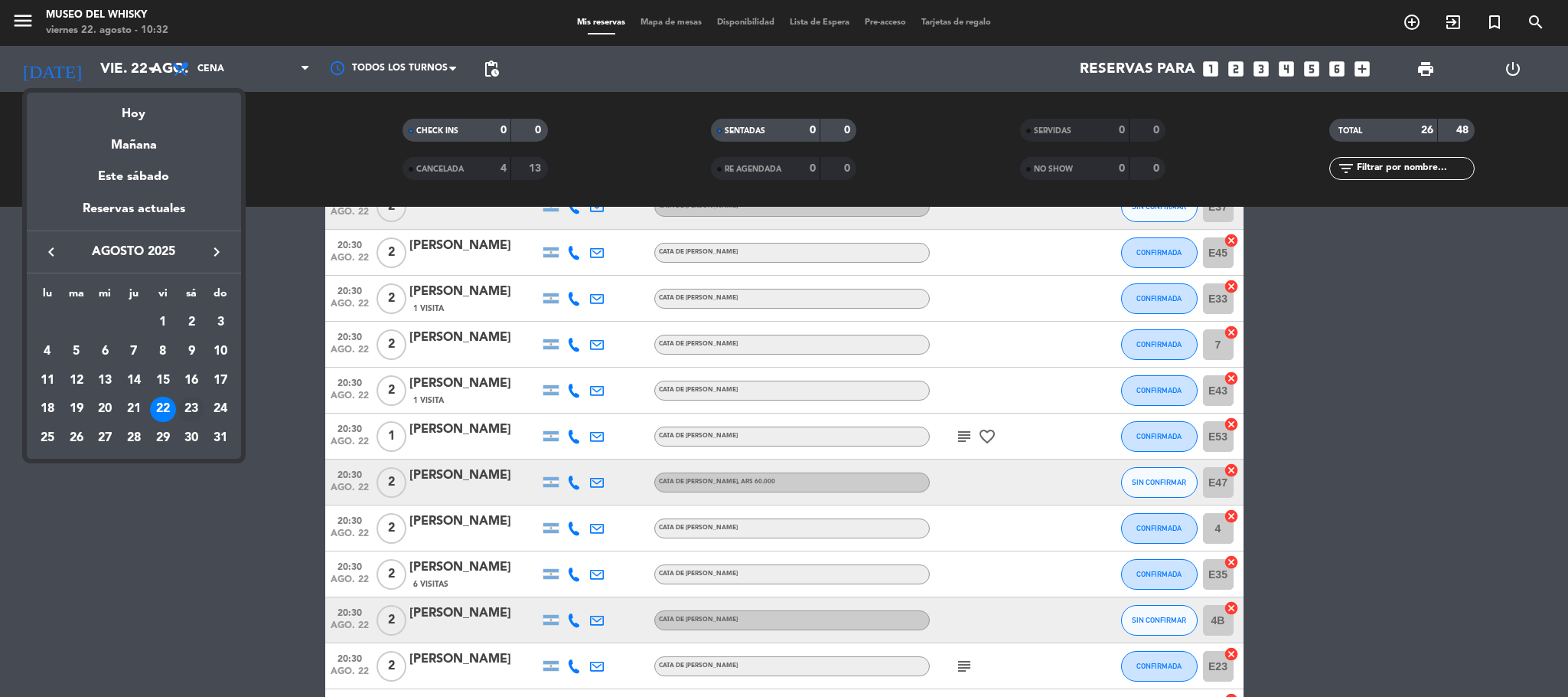
click at [189, 409] on div "23" at bounding box center [191, 410] width 26 height 26
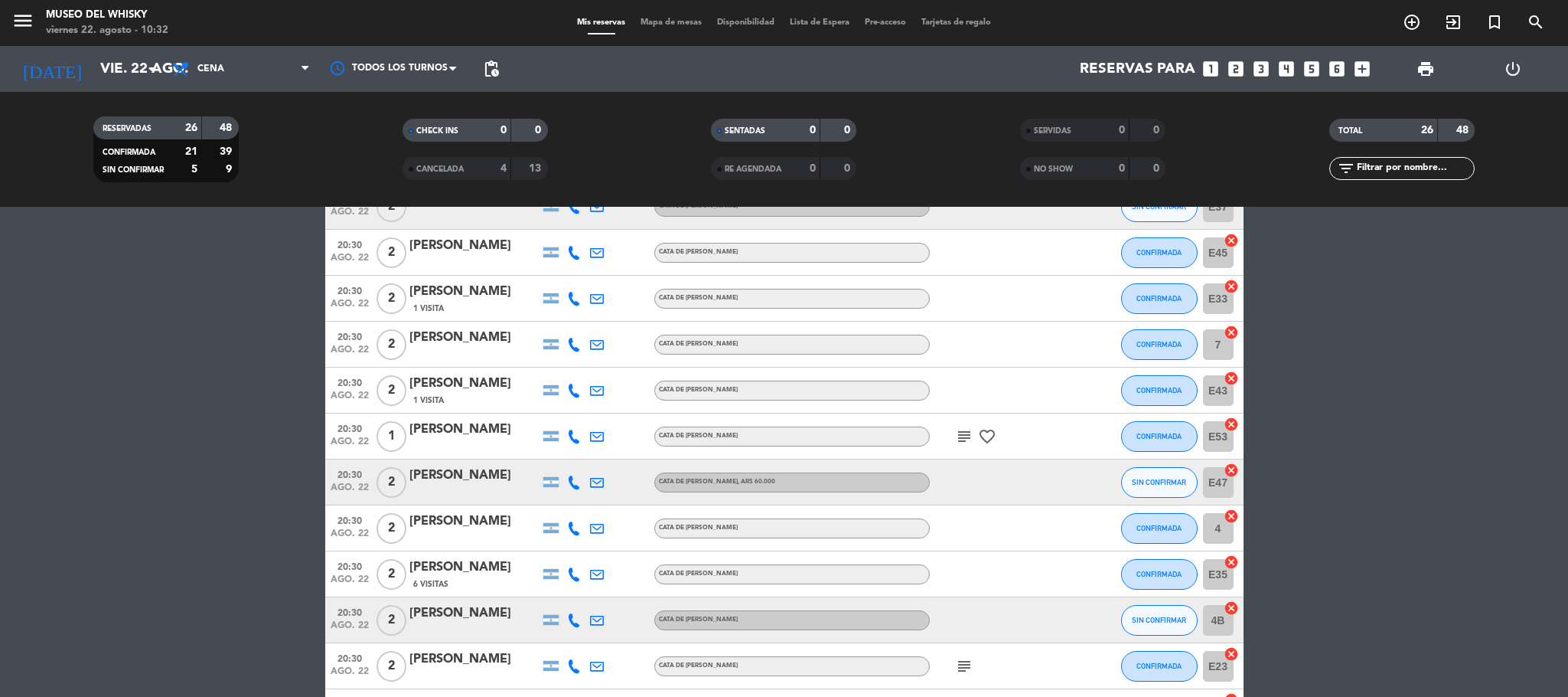
type input "sáb. 23 ago."
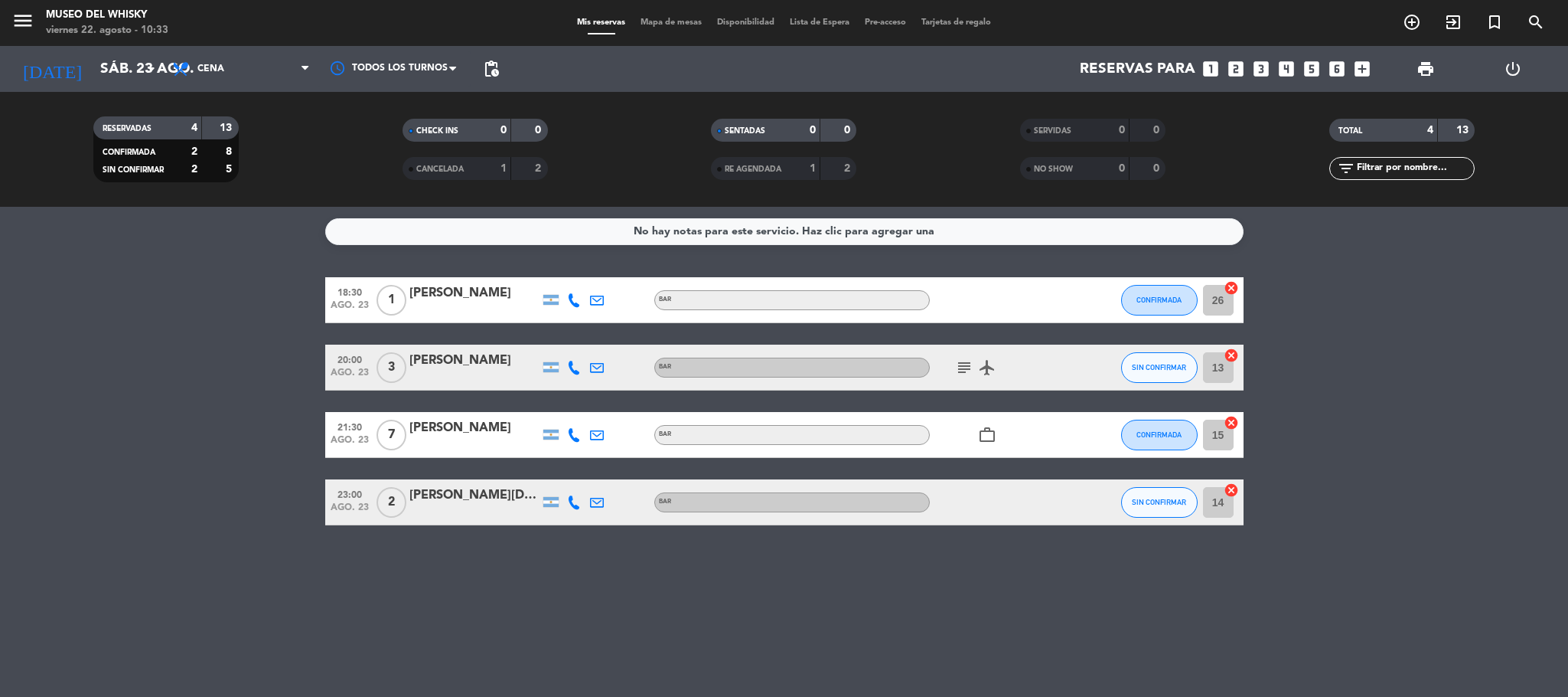
click at [429, 430] on div "[PERSON_NAME]" at bounding box center [475, 428] width 130 height 20
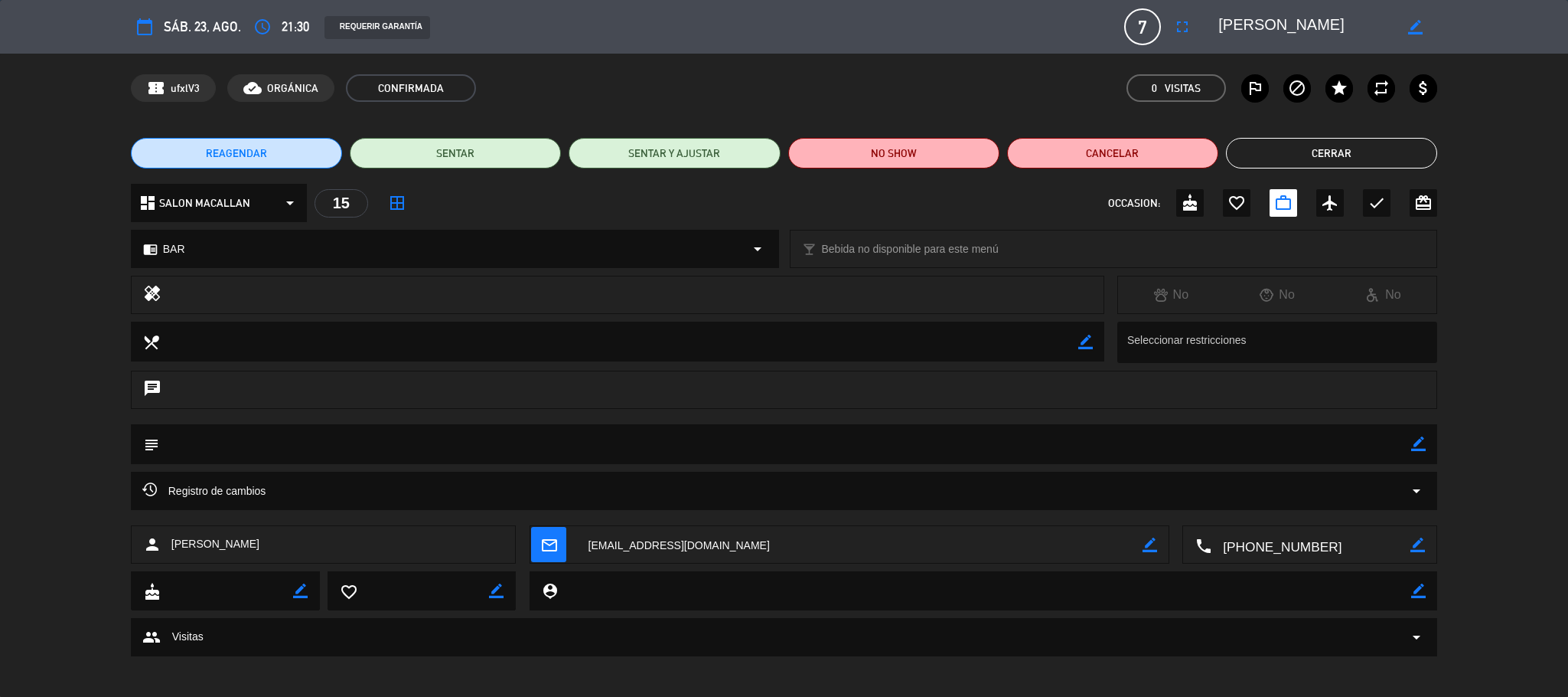
click at [1425, 445] on icon "border_color" at bounding box center [1419, 444] width 15 height 15
click at [1355, 459] on textarea at bounding box center [785, 444] width 1253 height 39
click at [1398, 431] on textarea at bounding box center [785, 444] width 1253 height 39
click at [1408, 440] on textarea at bounding box center [785, 444] width 1253 height 39
type textarea "seña $70.000"
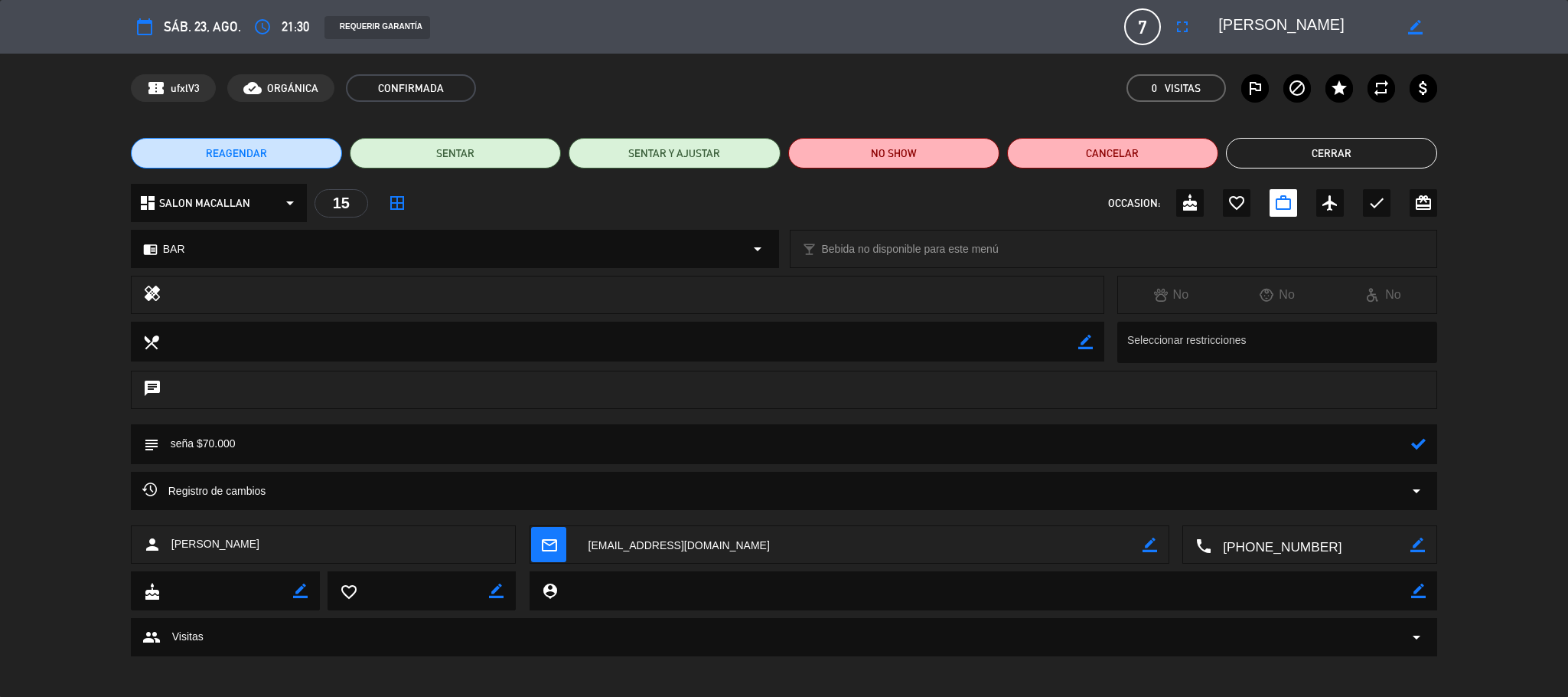
click at [1423, 445] on icon at bounding box center [1419, 444] width 15 height 15
click at [1339, 152] on button "Cerrar" at bounding box center [1331, 153] width 211 height 31
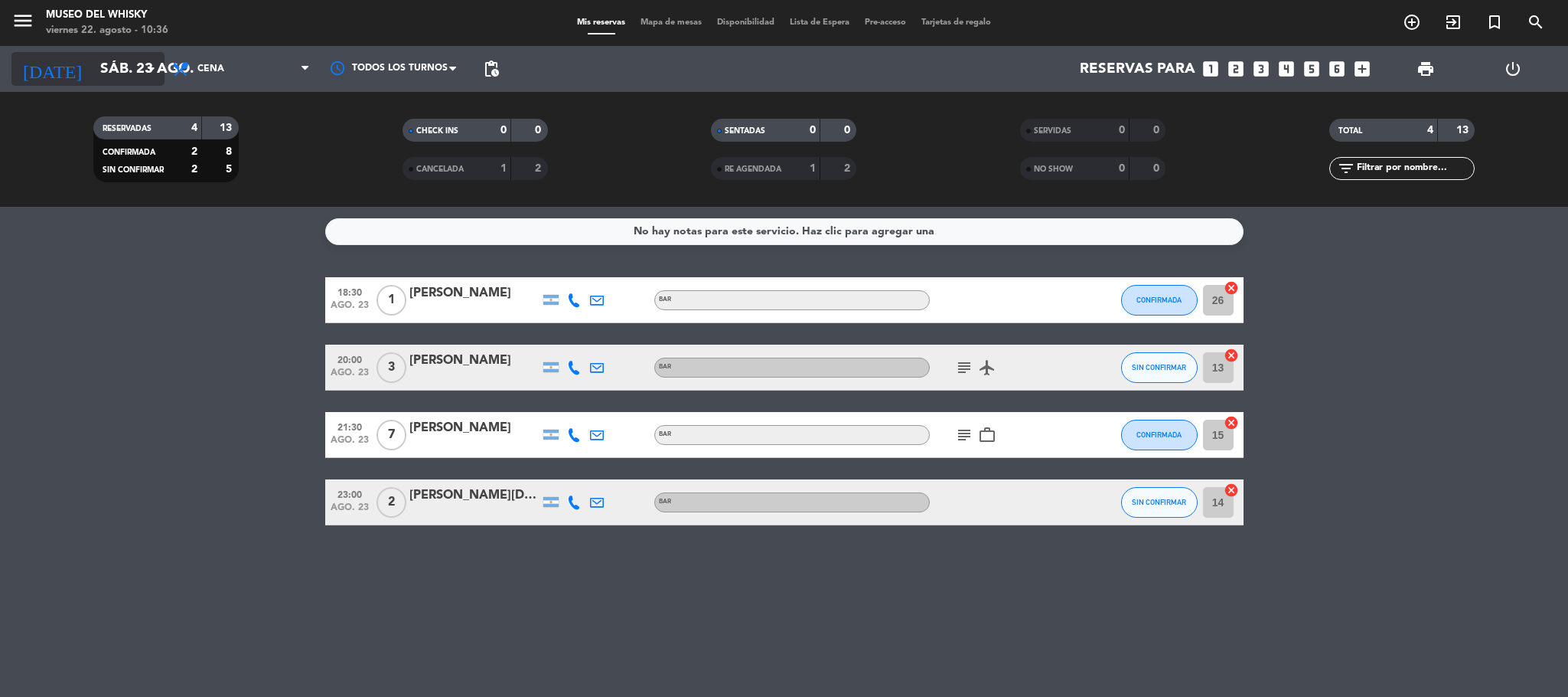
click at [92, 75] on input "sáb. 23 ago." at bounding box center [184, 69] width 184 height 33
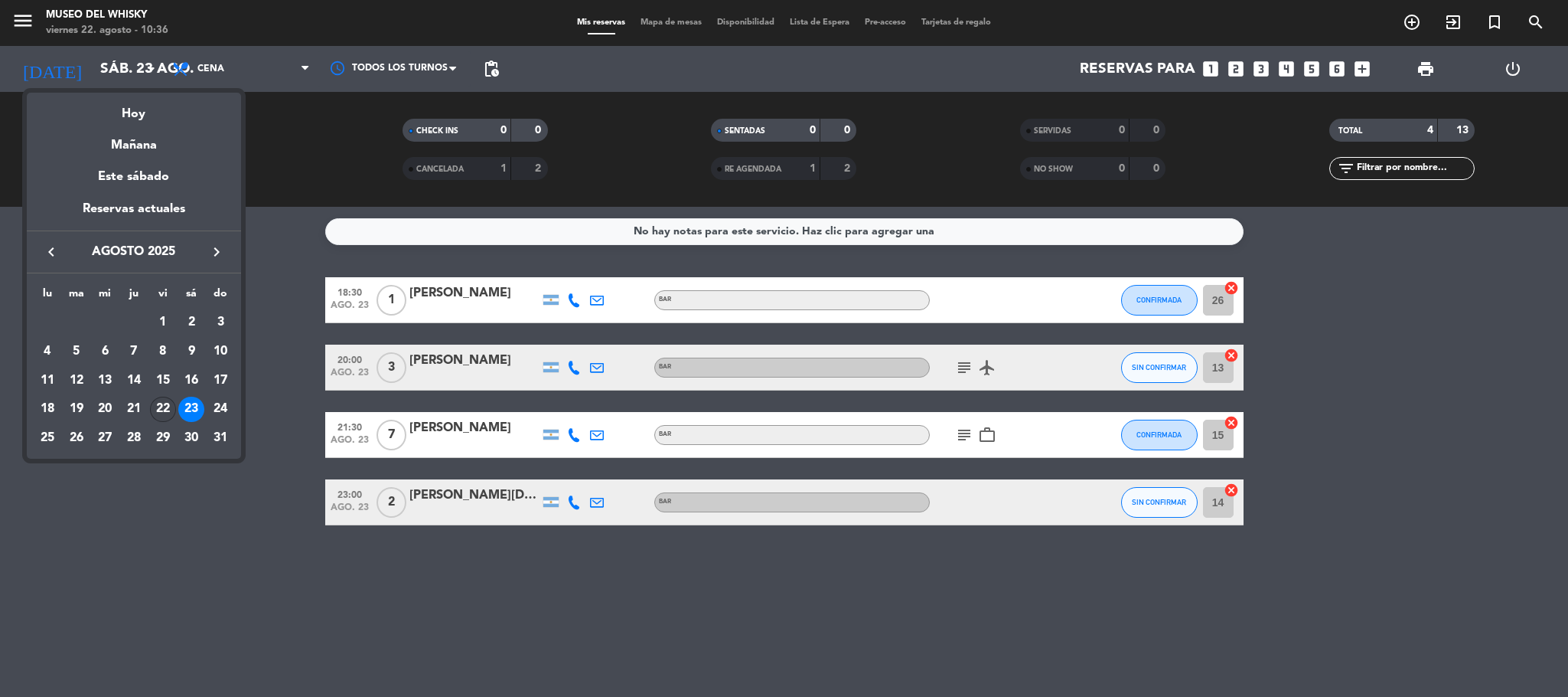
click at [161, 406] on div "22" at bounding box center [163, 410] width 26 height 26
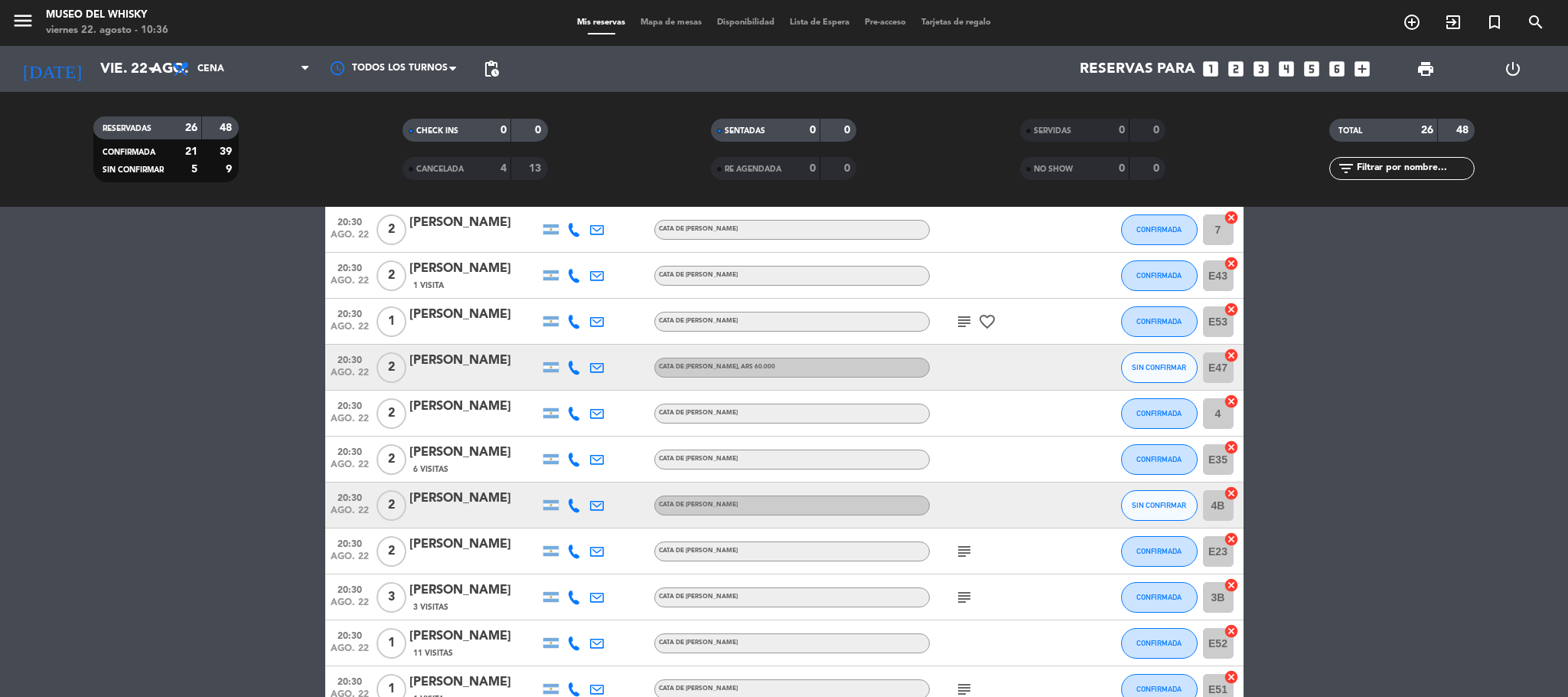
scroll to position [689, 0]
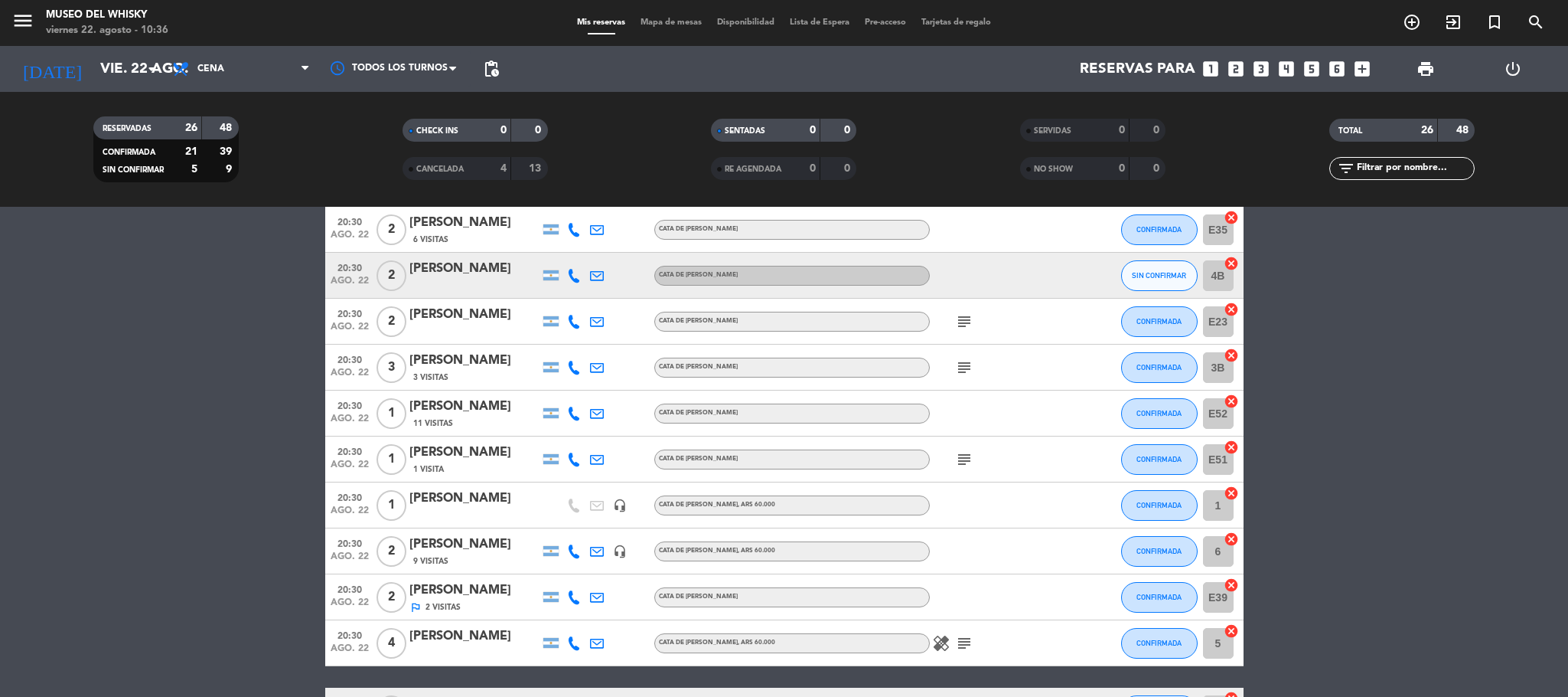
click at [157, 382] on bookings-row "20:00 [DATE] 2 [PERSON_NAME] BAR subject card_giftcard CONFIRMADA 14 cancel 20:…" at bounding box center [784, 228] width 1568 height 1280
click at [188, 359] on bookings-row "20:00 [DATE] 2 [PERSON_NAME] BAR subject card_giftcard CONFIRMADA 14 cancel 20:…" at bounding box center [784, 228] width 1568 height 1280
click at [450, 464] on div "1 Visita" at bounding box center [475, 469] width 130 height 13
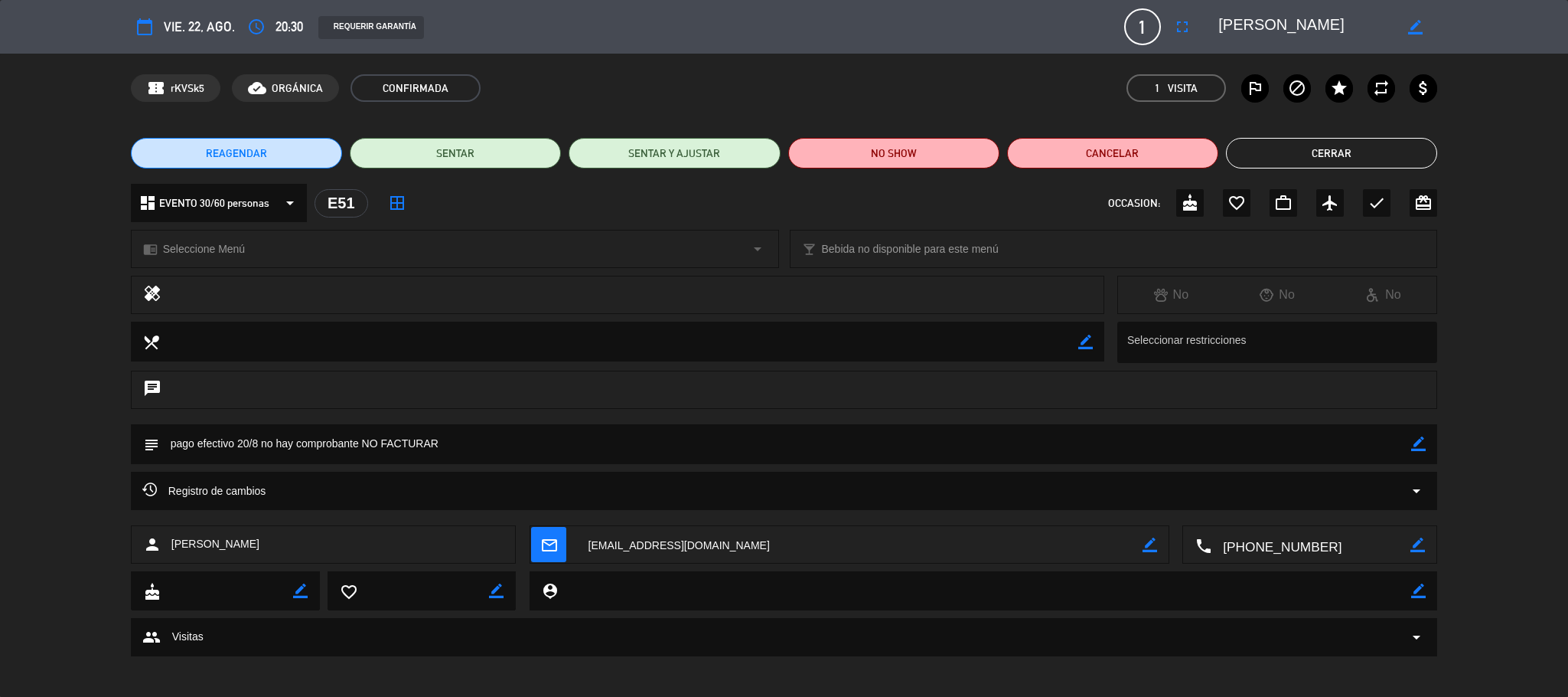
click at [148, 14] on button "calendar_today" at bounding box center [144, 27] width 28 height 28
click at [1410, 158] on button "Cerrar" at bounding box center [1331, 153] width 211 height 31
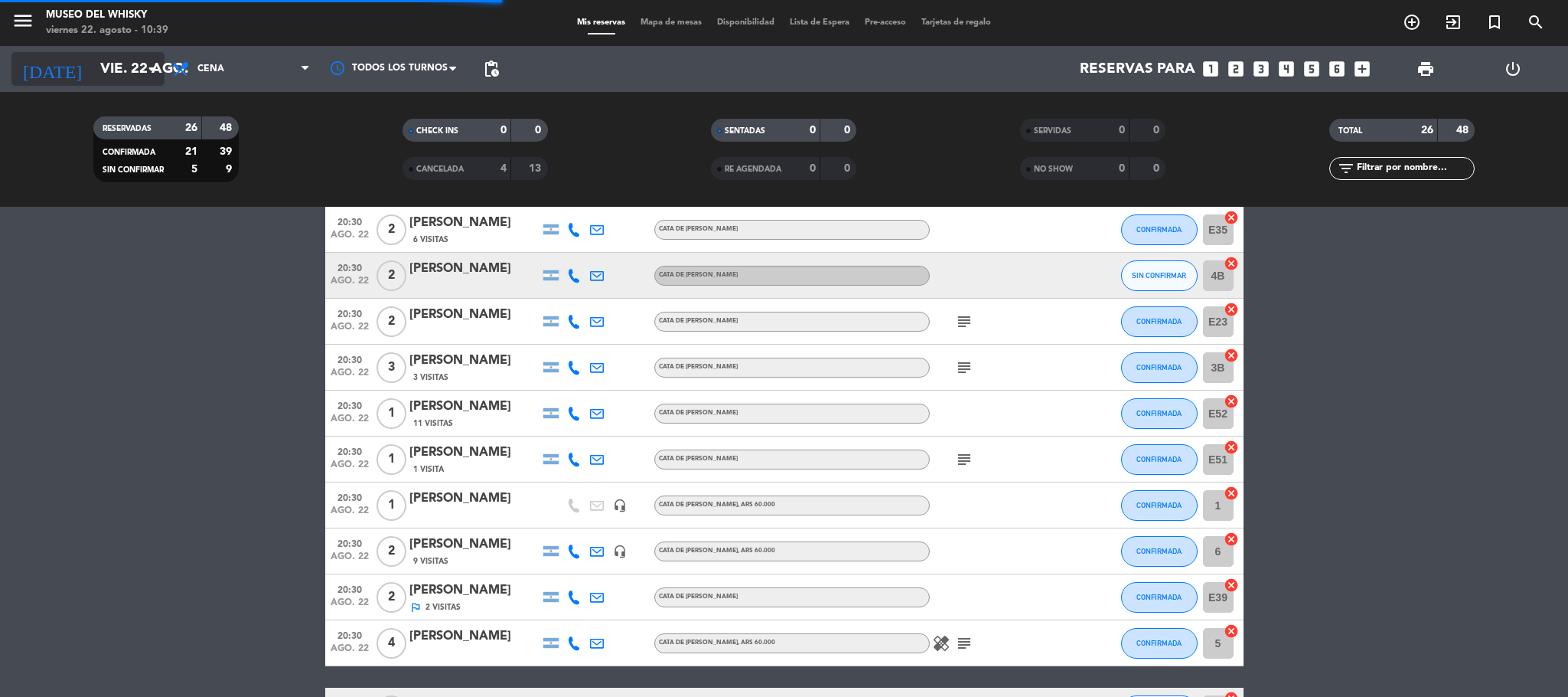
click at [92, 65] on input "vie. 22 ago." at bounding box center [184, 69] width 184 height 33
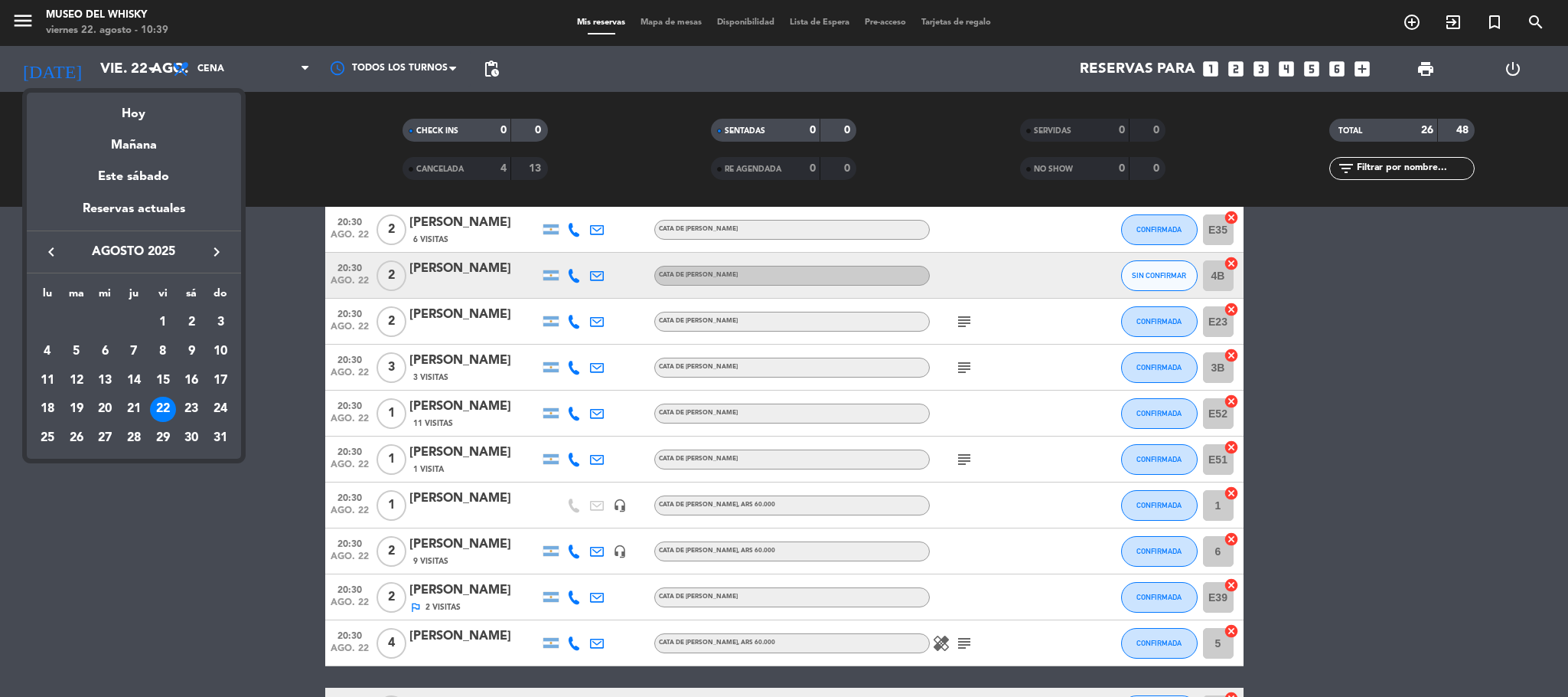
click at [218, 257] on icon "keyboard_arrow_right" at bounding box center [217, 252] width 19 height 19
click at [66, 351] on div "2" at bounding box center [76, 351] width 26 height 26
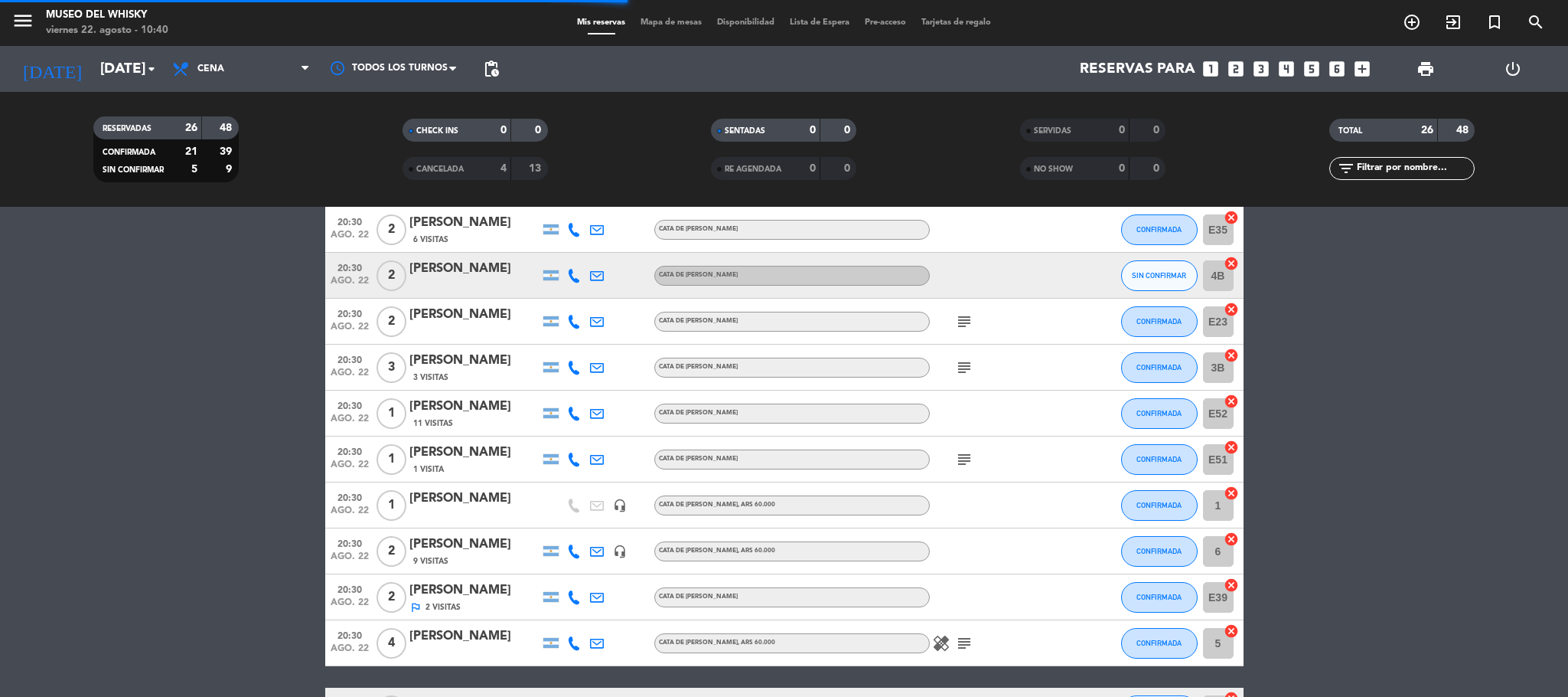
scroll to position [0, 0]
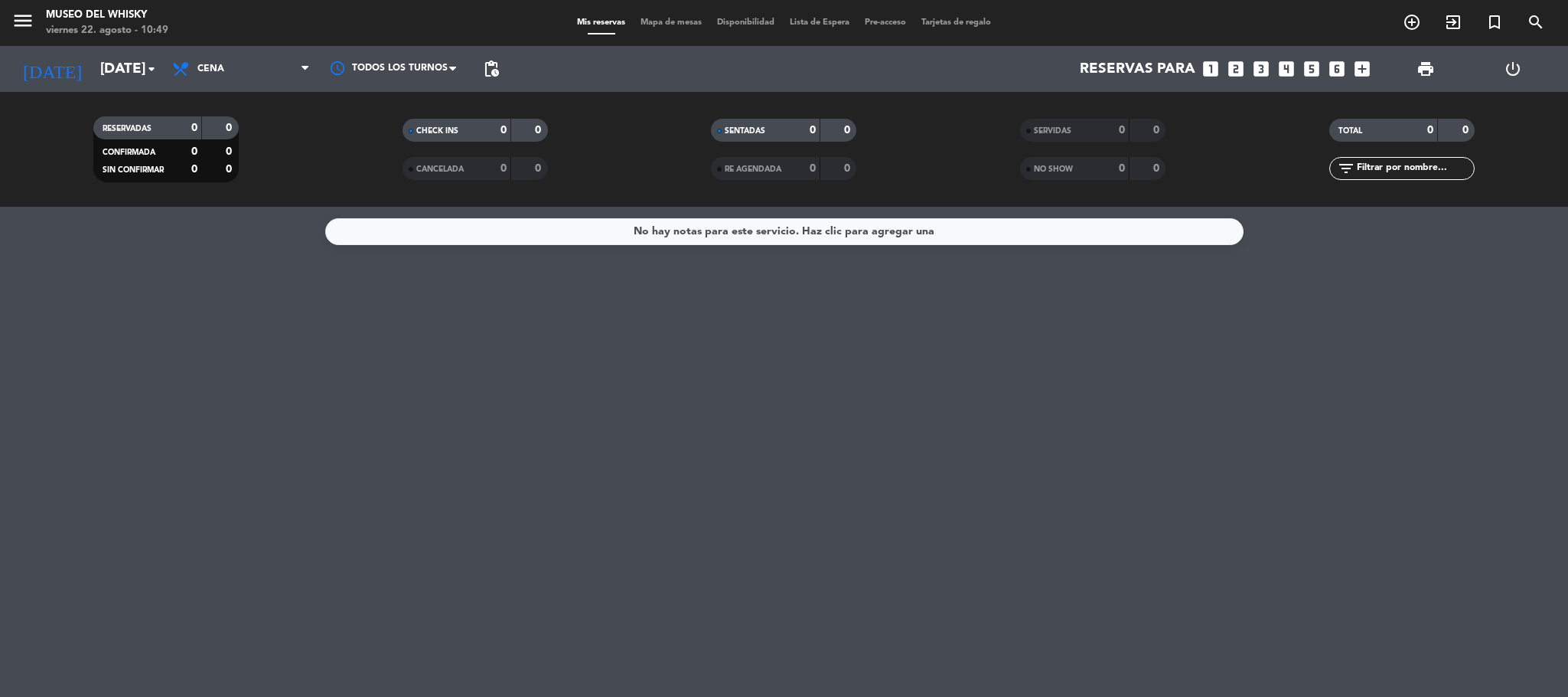
click at [40, 47] on div "[DATE] [DATE] arrow_drop_down" at bounding box center [88, 68] width 153 height 46
click at [44, 66] on icon "[DATE]" at bounding box center [51, 69] width 81 height 34
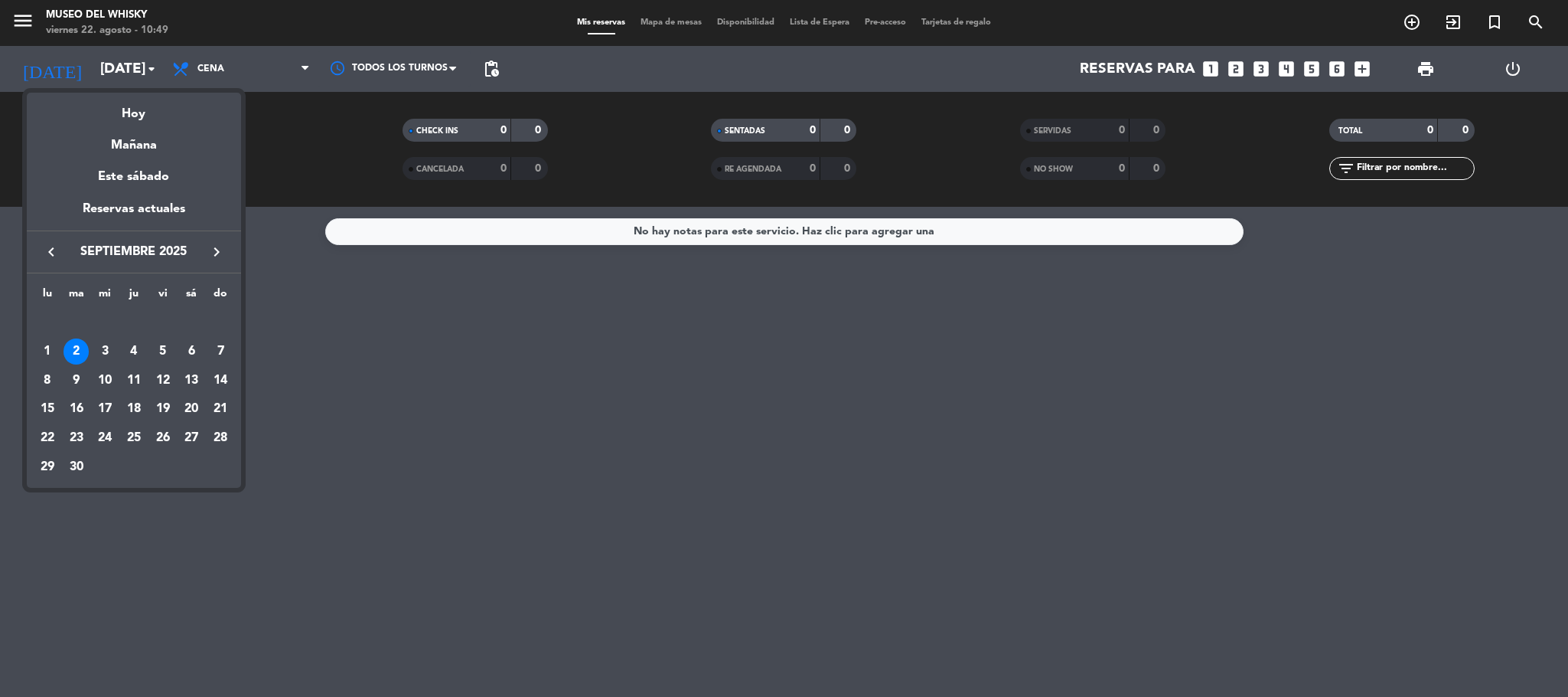
click at [46, 253] on icon "keyboard_arrow_left" at bounding box center [51, 252] width 19 height 19
click at [155, 414] on div "22" at bounding box center [163, 410] width 26 height 26
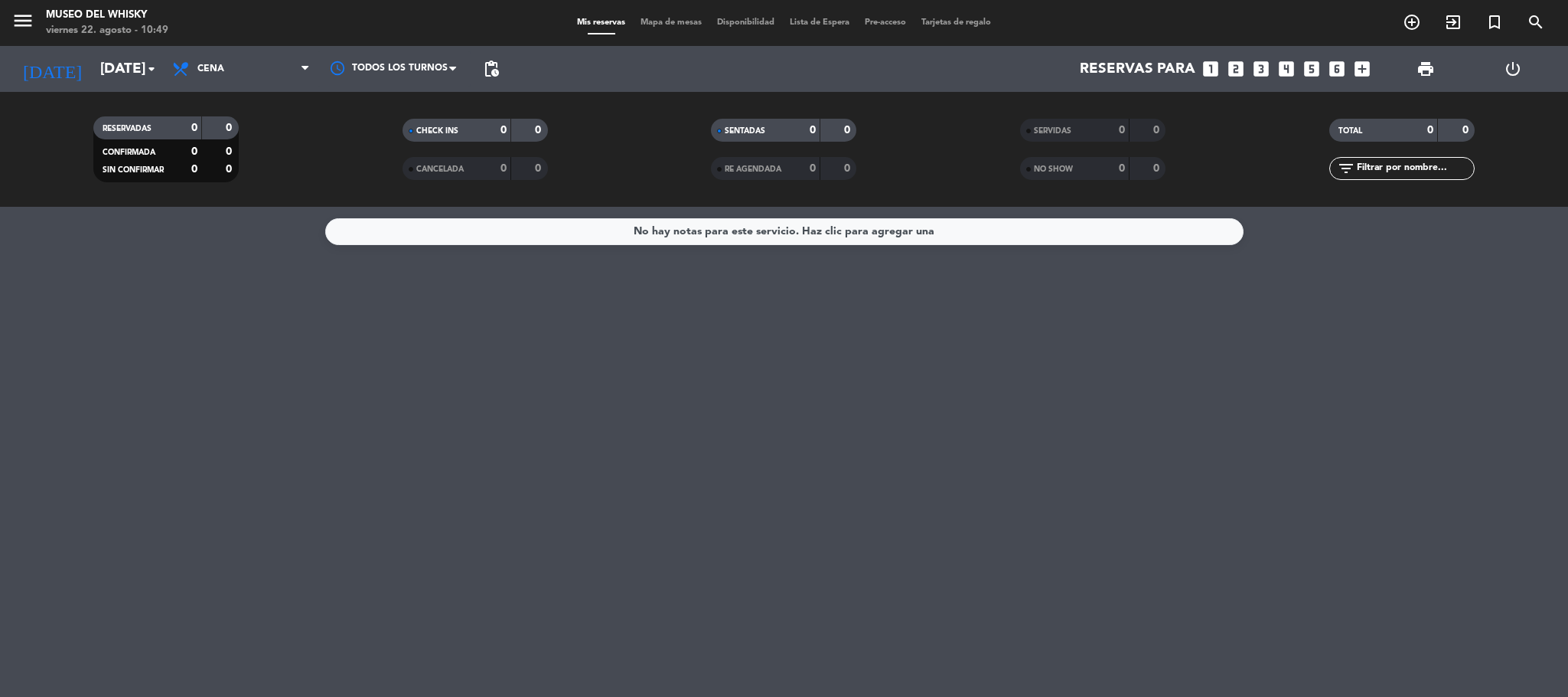
type input "vie. 22 ago."
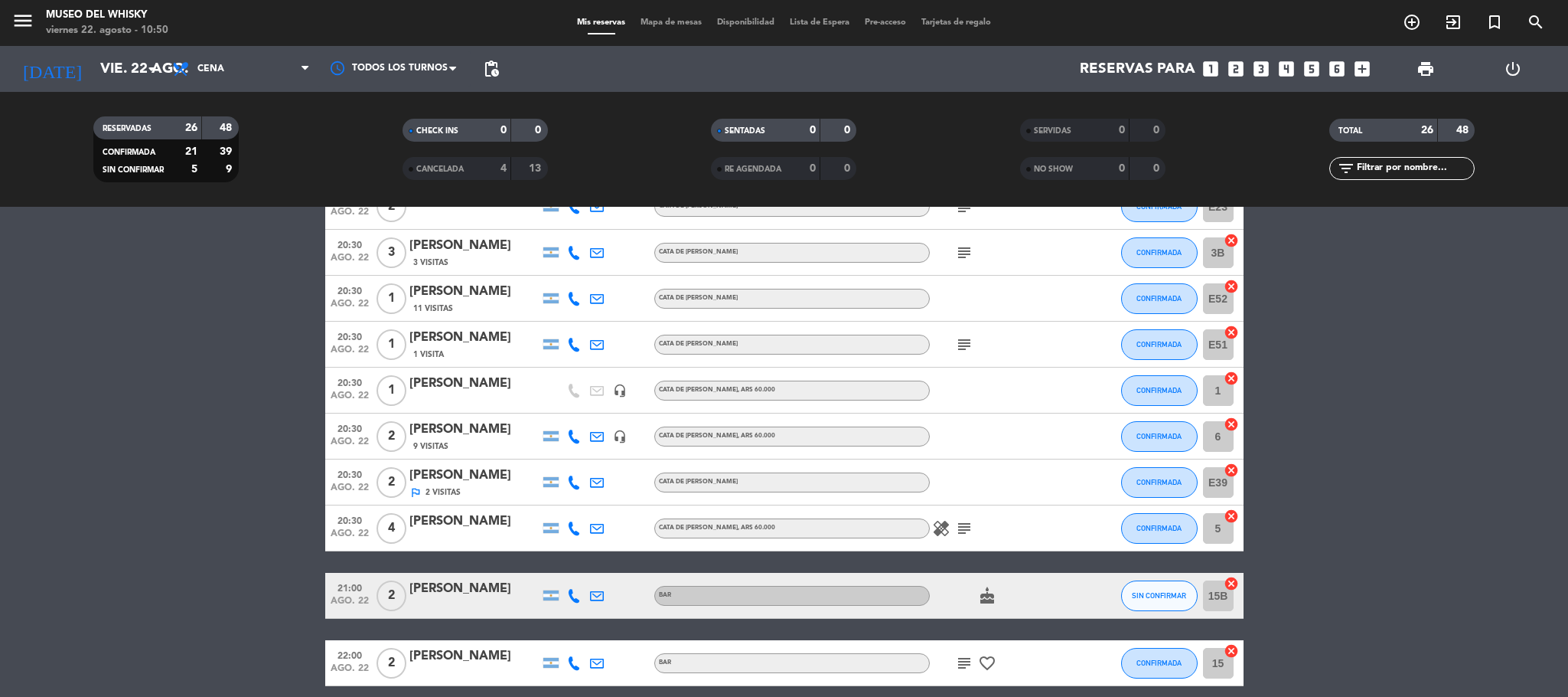
scroll to position [937, 0]
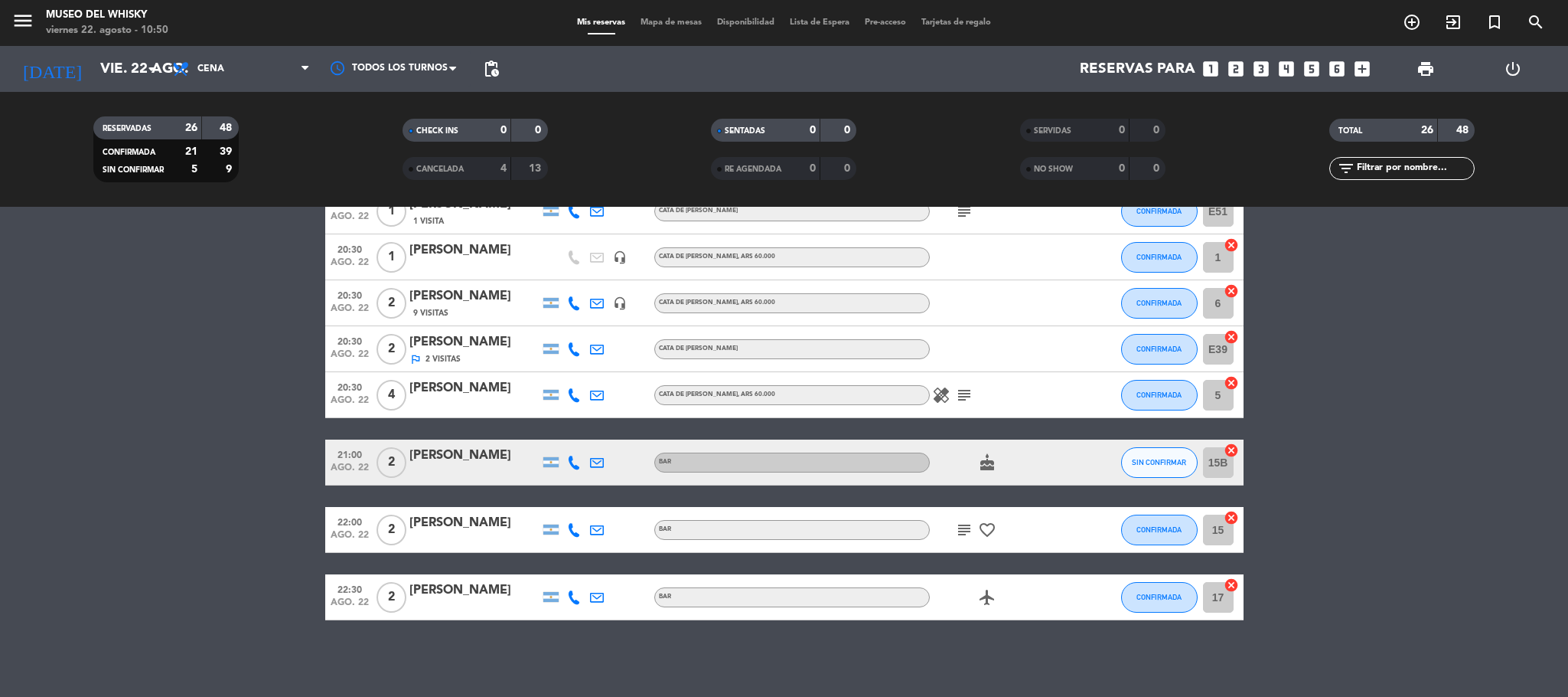
click at [974, 531] on span "subject" at bounding box center [964, 530] width 23 height 19
